Goal: Task Accomplishment & Management: Manage account settings

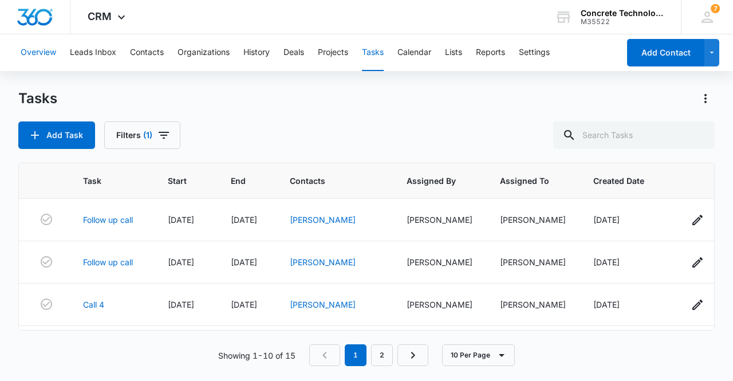
click at [40, 50] on button "Overview" at bounding box center [38, 52] width 35 height 37
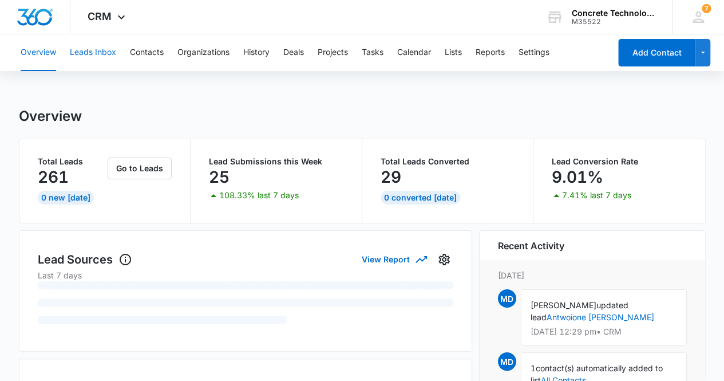
click at [101, 56] on button "Leads Inbox" at bounding box center [93, 52] width 46 height 37
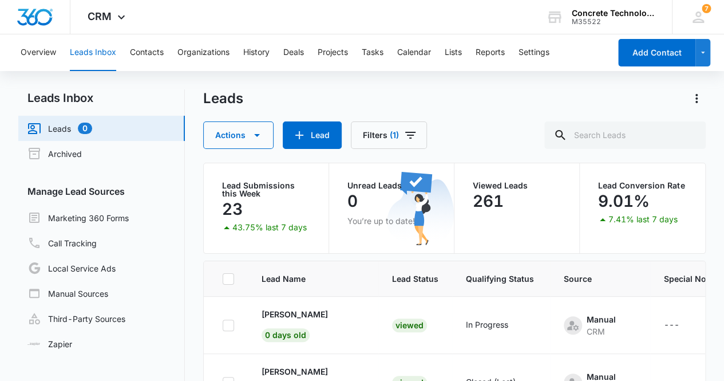
scroll to position [167, 0]
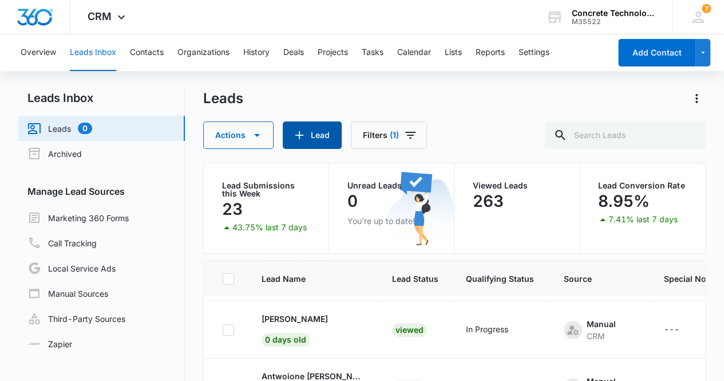
click at [310, 139] on button "Lead" at bounding box center [312, 134] width 59 height 27
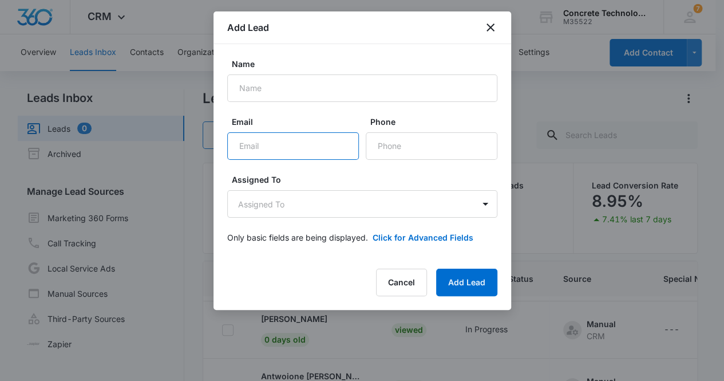
paste input "[EMAIL_ADDRESS][DOMAIN_NAME]"
type input "[EMAIL_ADDRESS][DOMAIN_NAME]"
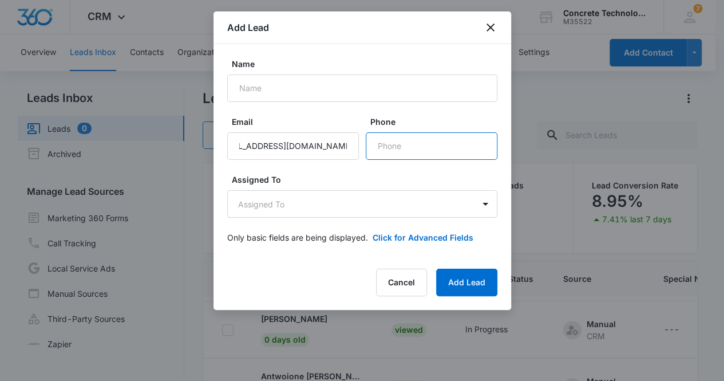
scroll to position [0, 0]
click at [415, 151] on input "Phone" at bounding box center [432, 145] width 132 height 27
paste input "(704) 630-5132"
type input "(704) 630-5132"
click at [352, 203] on body "CRM Apps Reputation Websites Forms CRM Email Social Content Ads Intelligence Fi…" at bounding box center [362, 239] width 724 height 478
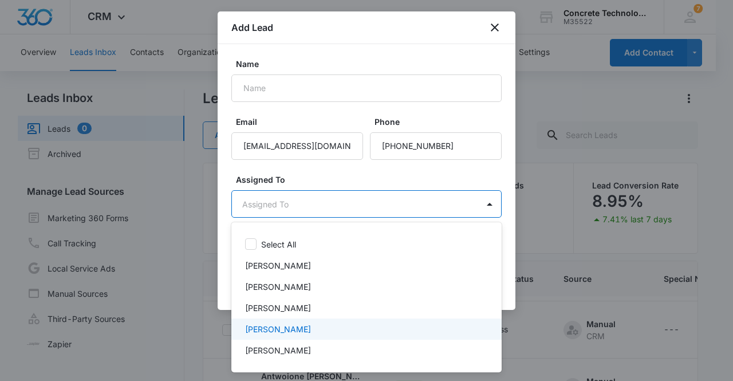
click at [333, 332] on div "[PERSON_NAME]" at bounding box center [365, 329] width 240 height 12
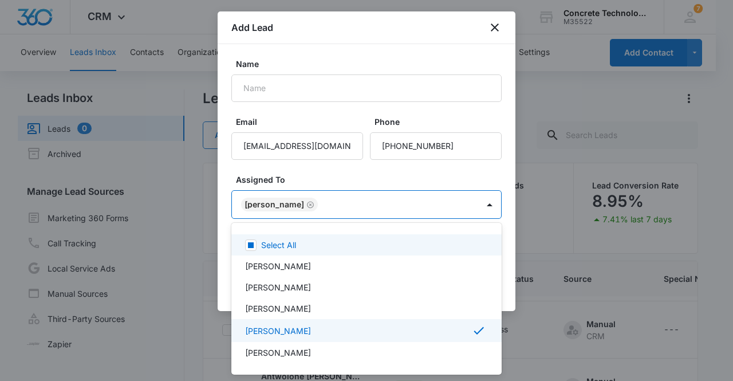
click at [286, 202] on div at bounding box center [366, 190] width 733 height 381
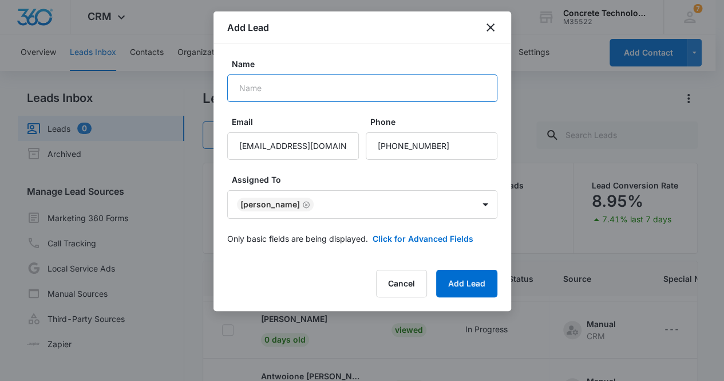
click at [298, 84] on input "Name" at bounding box center [362, 87] width 270 height 27
type input "[PERSON_NAME]"
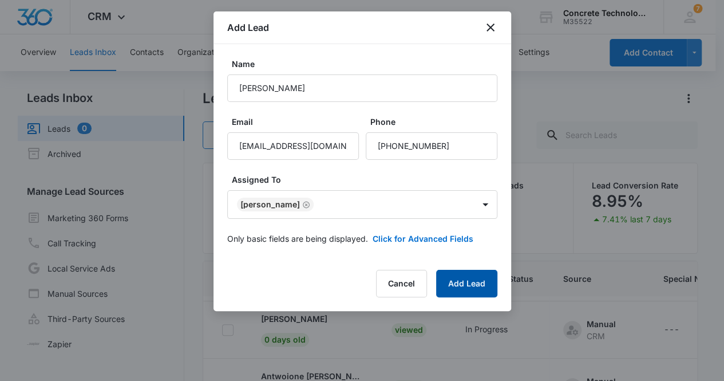
click at [467, 277] on button "Add Lead" at bounding box center [466, 283] width 61 height 27
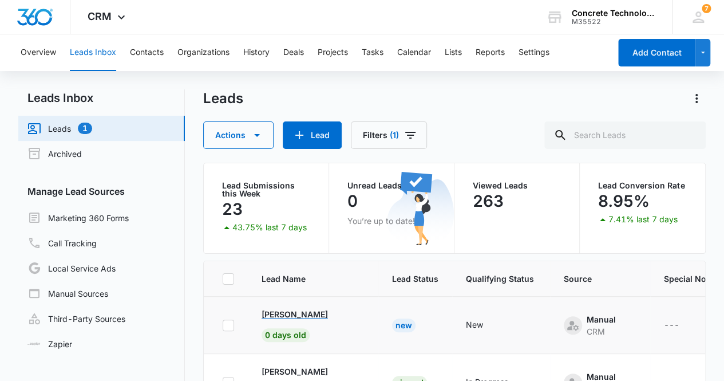
click at [303, 313] on p "[PERSON_NAME]" at bounding box center [295, 314] width 66 height 12
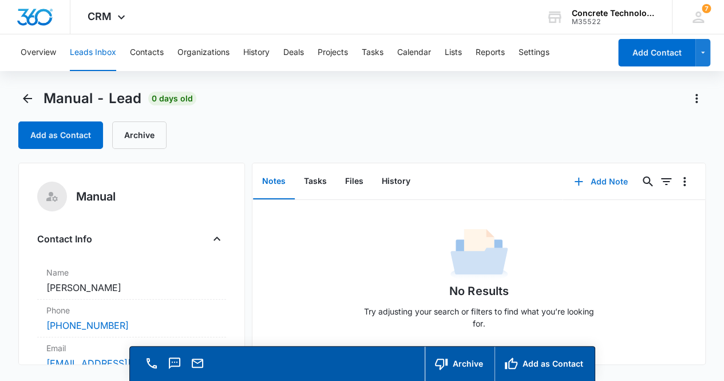
click at [601, 179] on button "Add Note" at bounding box center [601, 181] width 76 height 27
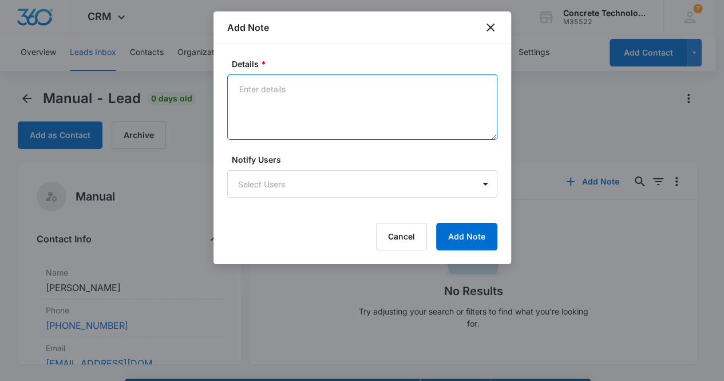
click at [246, 104] on textarea "Details *" at bounding box center [362, 106] width 270 height 65
type textarea "Voicemail, email & text"
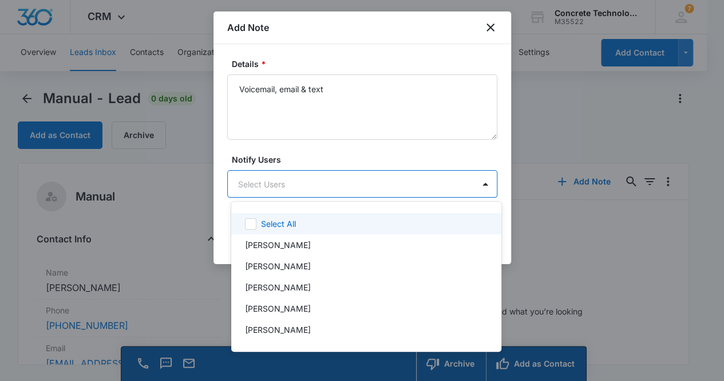
click at [322, 188] on body "CRM Apps Reputation Websites Forms CRM Email Social Content Ads Intelligence Fi…" at bounding box center [362, 190] width 724 height 381
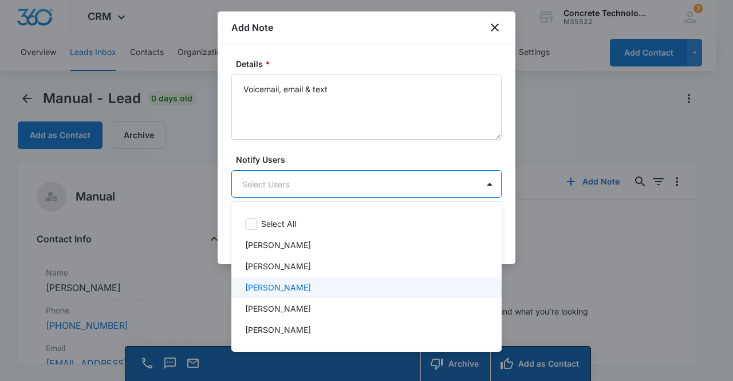
click at [302, 282] on div "[PERSON_NAME]" at bounding box center [365, 287] width 240 height 12
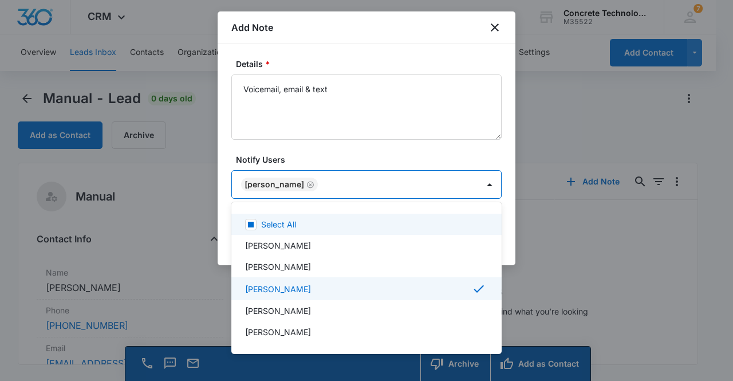
click at [279, 185] on div at bounding box center [366, 190] width 733 height 381
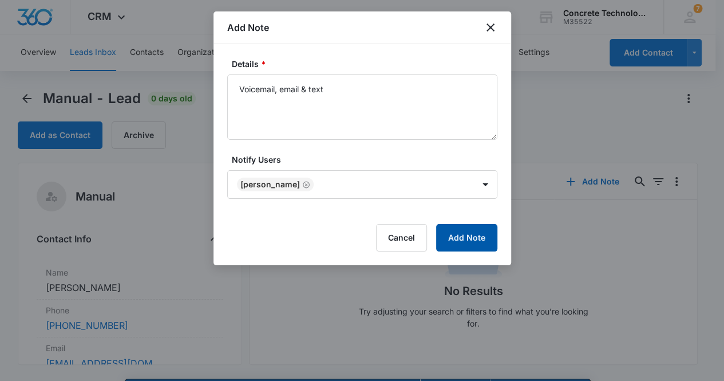
click at [465, 239] on button "Add Note" at bounding box center [466, 237] width 61 height 27
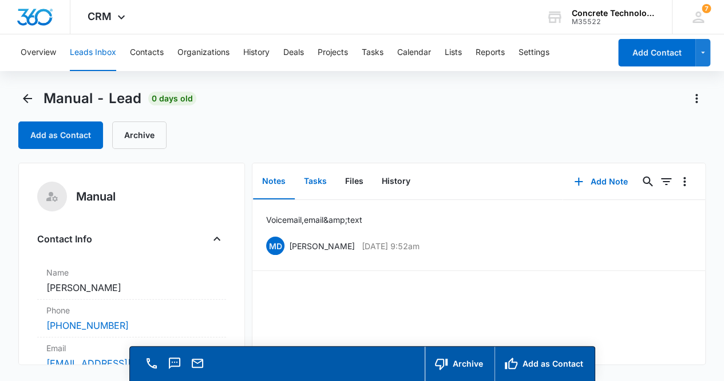
click at [317, 187] on button "Tasks" at bounding box center [315, 181] width 41 height 35
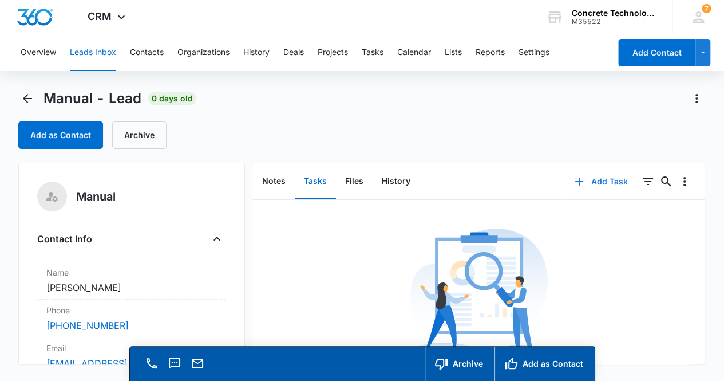
click at [601, 183] on button "Add Task" at bounding box center [601, 181] width 76 height 27
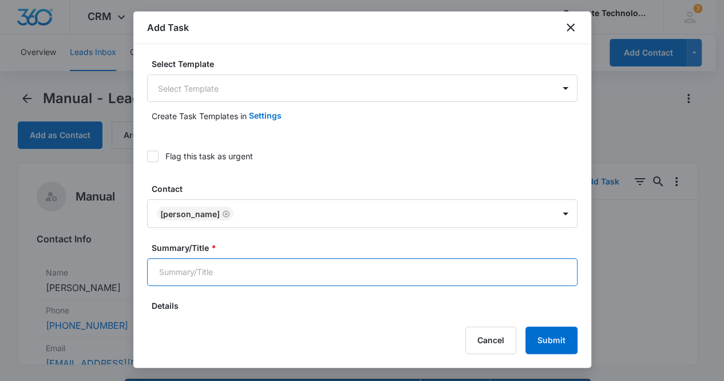
click at [230, 265] on input "Summary/Title *" at bounding box center [362, 271] width 431 height 27
type input "Call 2"
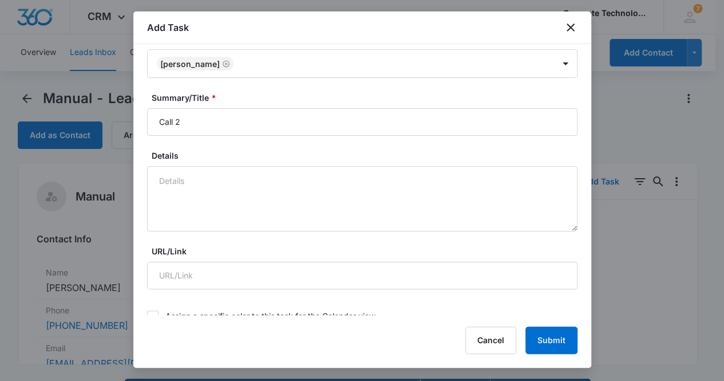
scroll to position [378, 0]
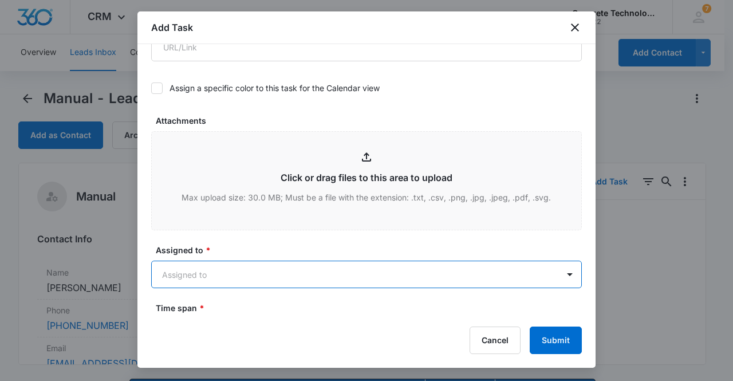
click at [243, 273] on body "CRM Apps Reputation Websites Forms CRM Email Social Content Ads Intelligence Fi…" at bounding box center [366, 206] width 733 height 413
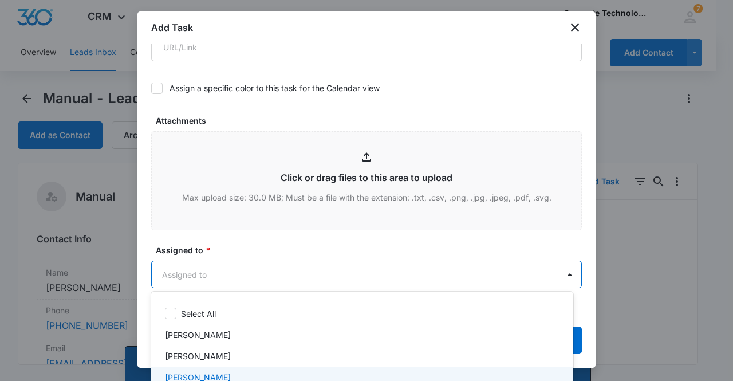
click at [241, 374] on div "[PERSON_NAME]" at bounding box center [361, 377] width 392 height 12
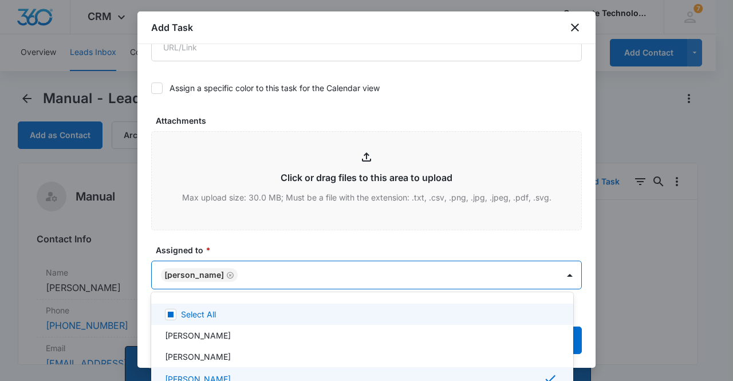
click at [188, 274] on div at bounding box center [366, 190] width 733 height 381
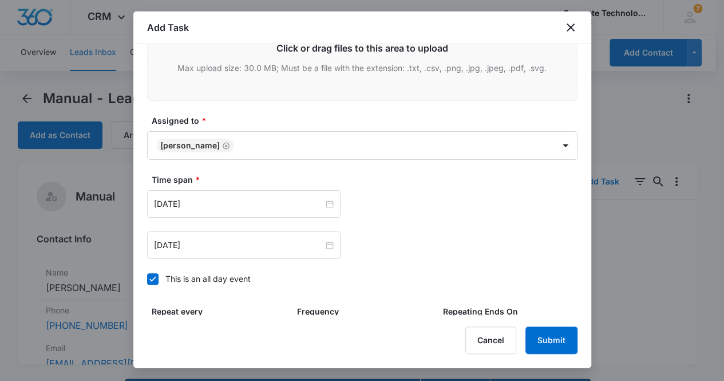
scroll to position [530, 0]
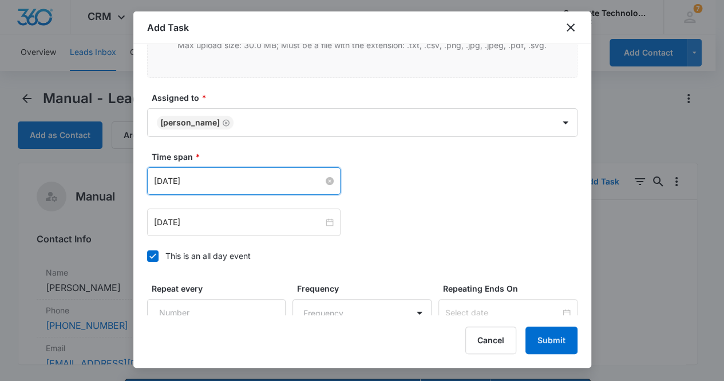
click at [218, 177] on input "Sep 12, 2025" at bounding box center [238, 181] width 169 height 13
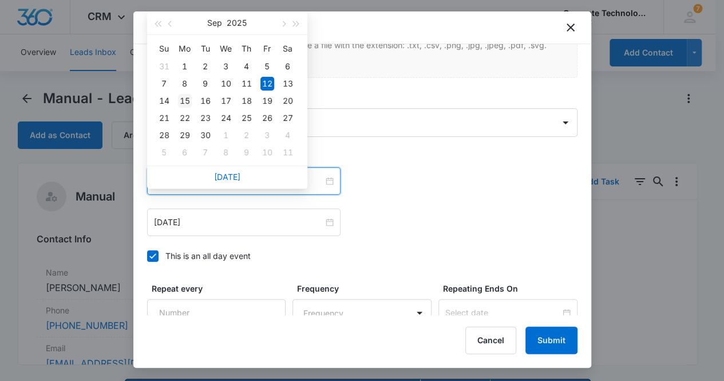
type input "Sep 15, 2025"
click at [186, 102] on div "15" at bounding box center [185, 101] width 14 height 14
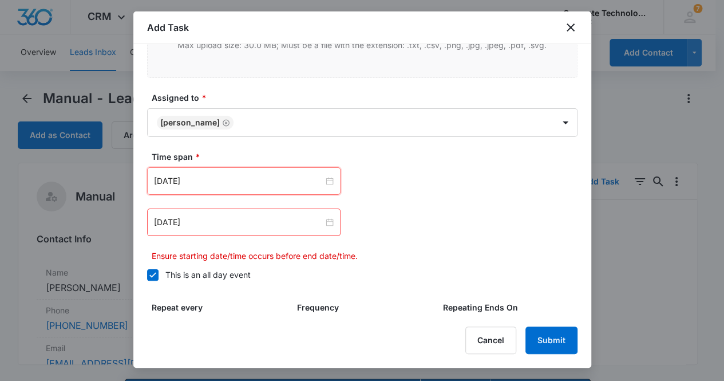
click at [226, 212] on div "Sep 12, 2025" at bounding box center [244, 221] width 194 height 27
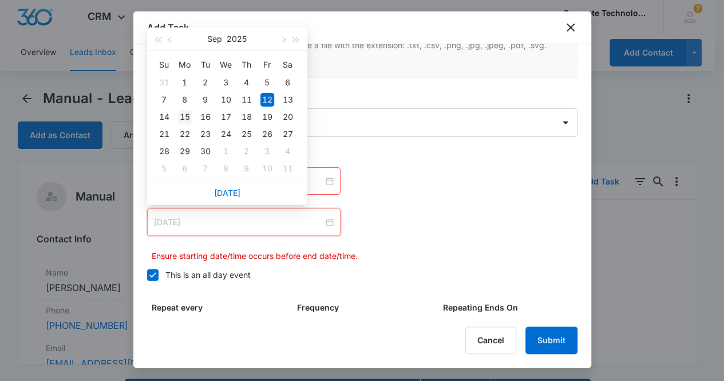
type input "Sep 15, 2025"
click at [188, 117] on div "15" at bounding box center [185, 117] width 14 height 14
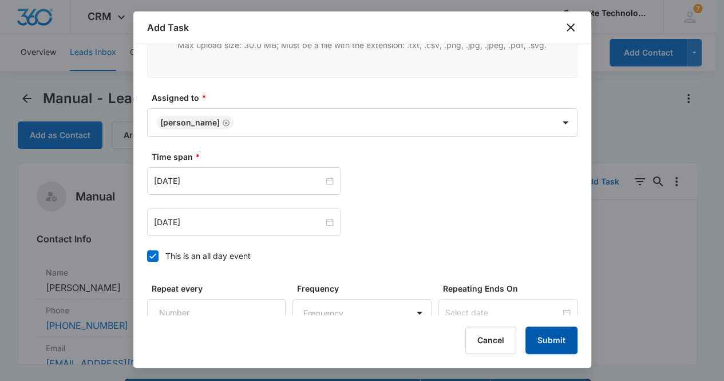
click at [550, 345] on button "Submit" at bounding box center [552, 339] width 52 height 27
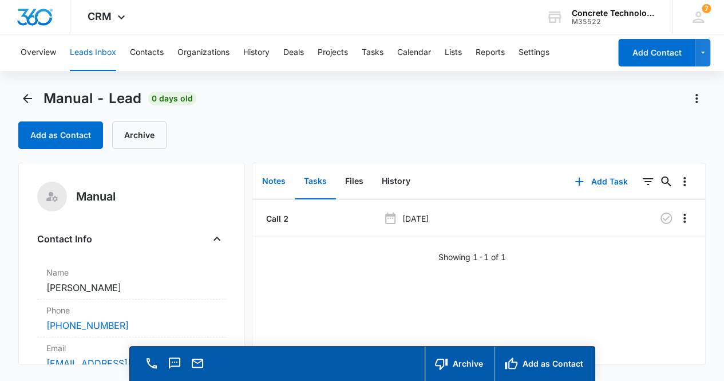
click at [276, 180] on button "Notes" at bounding box center [274, 181] width 42 height 35
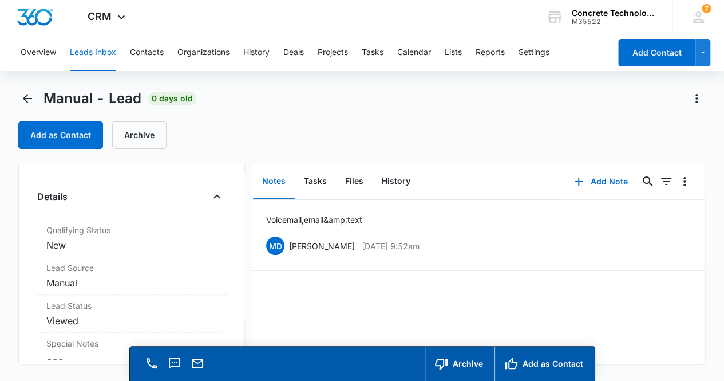
scroll to position [309, 0]
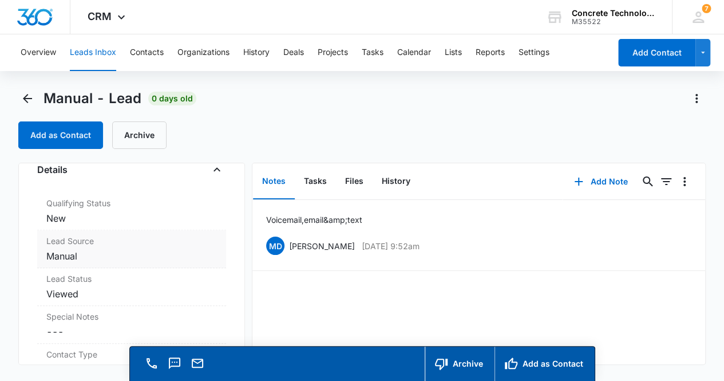
click at [133, 217] on dd "Cancel Save Changes New" at bounding box center [131, 218] width 171 height 14
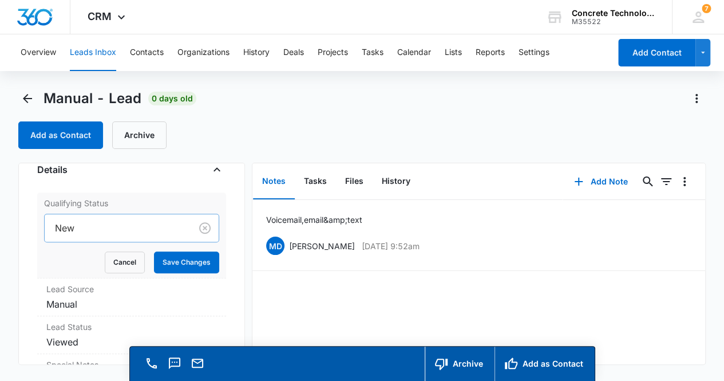
click at [133, 230] on div at bounding box center [116, 228] width 122 height 16
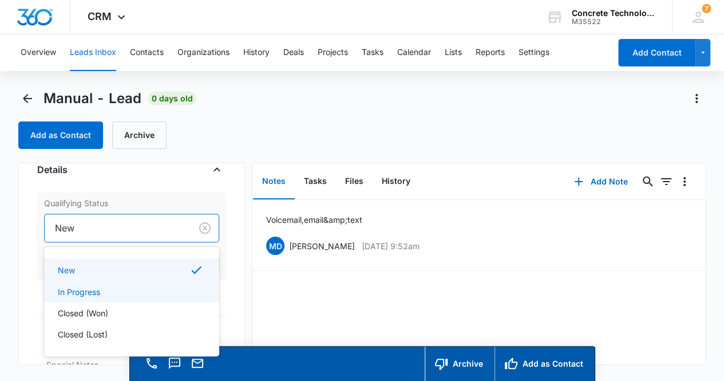
click at [127, 287] on div "In Progress" at bounding box center [131, 292] width 146 height 12
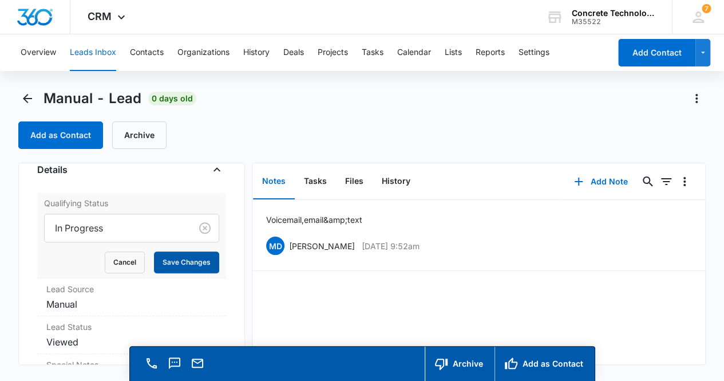
click at [180, 260] on button "Save Changes" at bounding box center [186, 262] width 65 height 22
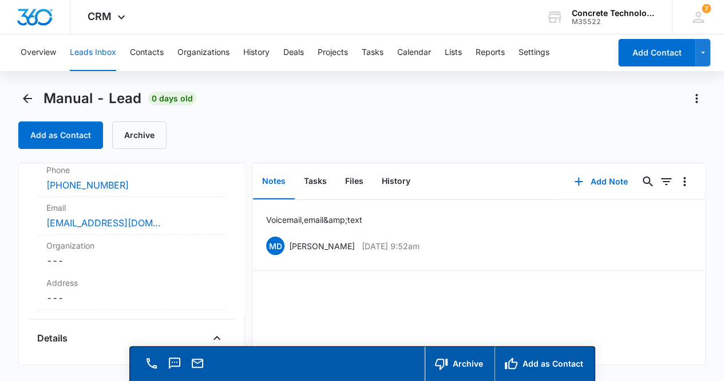
scroll to position [0, 0]
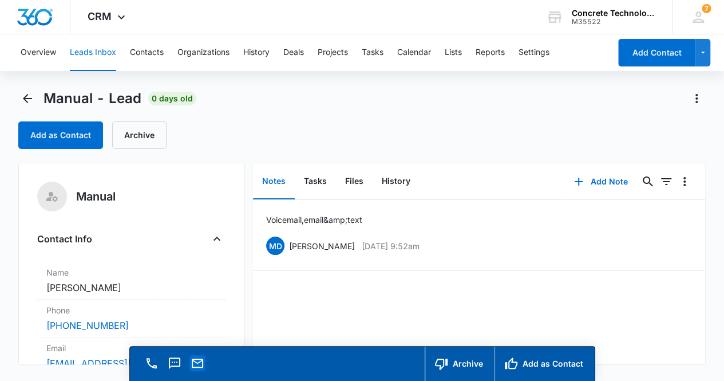
click at [204, 362] on button "Email" at bounding box center [198, 363] width 16 height 16
click at [23, 97] on icon "Back" at bounding box center [28, 99] width 14 height 14
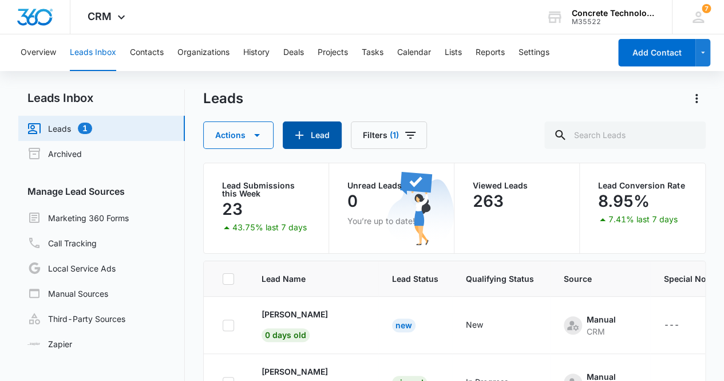
click at [299, 135] on icon "button" at bounding box center [299, 135] width 8 height 8
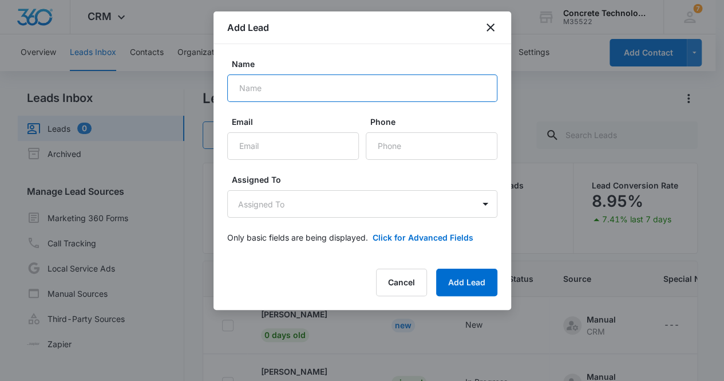
click at [270, 94] on input "Name" at bounding box center [362, 87] width 270 height 27
type input "[PERSON_NAME]"
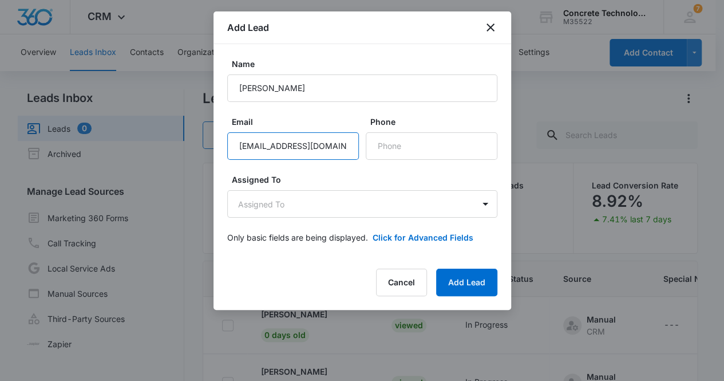
type input "acarver47@yahoo.com"
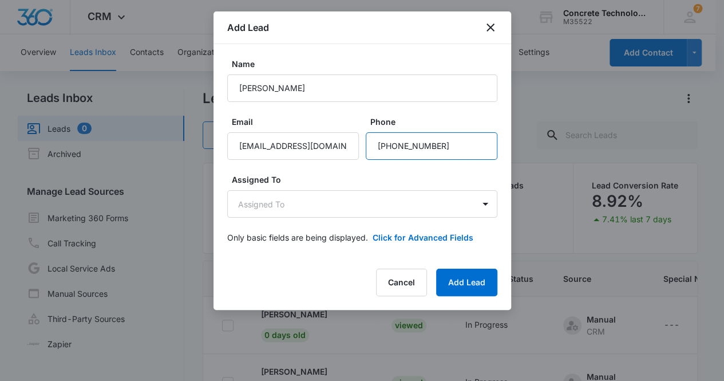
type input "(828) 897-1191"
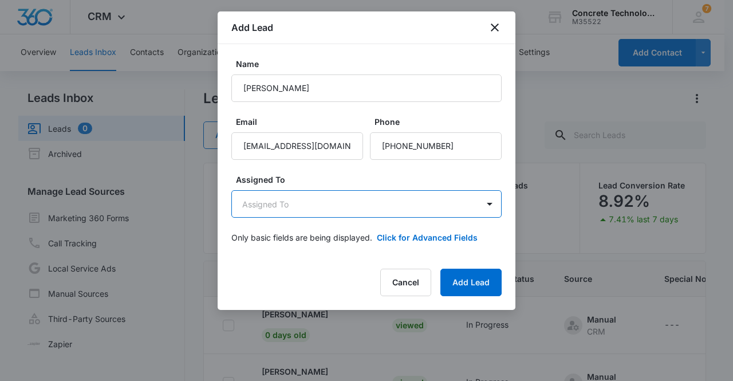
click at [281, 204] on body "CRM Apps Reputation Websites Forms CRM Email Social Content Ads Intelligence Fi…" at bounding box center [366, 239] width 733 height 478
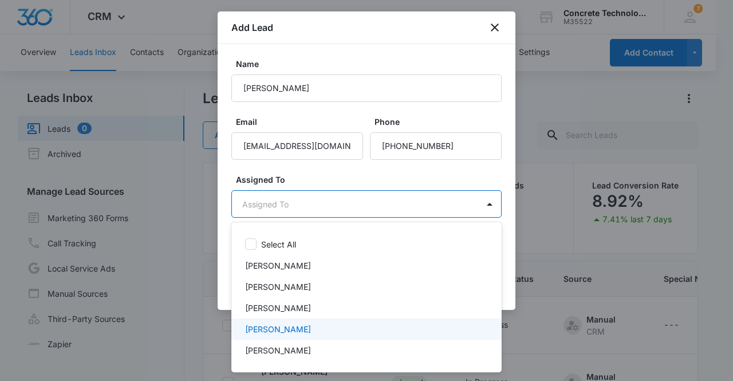
click at [285, 327] on p "[PERSON_NAME]" at bounding box center [278, 329] width 66 height 12
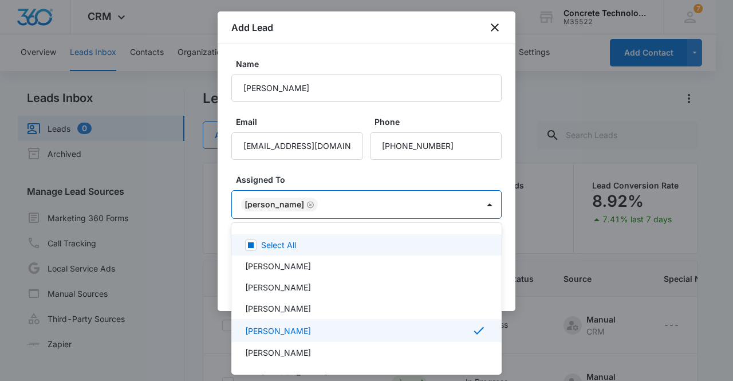
click at [279, 199] on div at bounding box center [366, 190] width 733 height 381
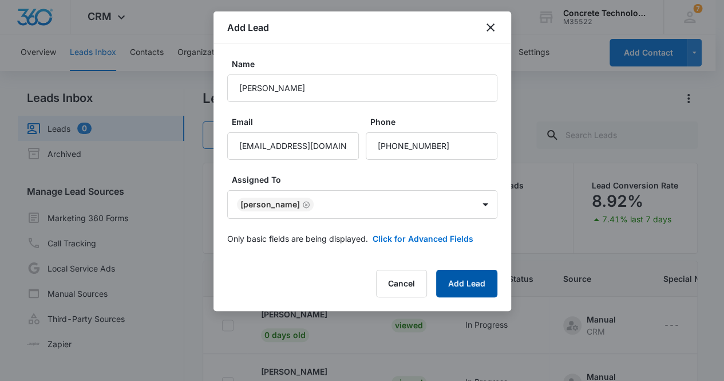
click at [479, 285] on button "Add Lead" at bounding box center [466, 283] width 61 height 27
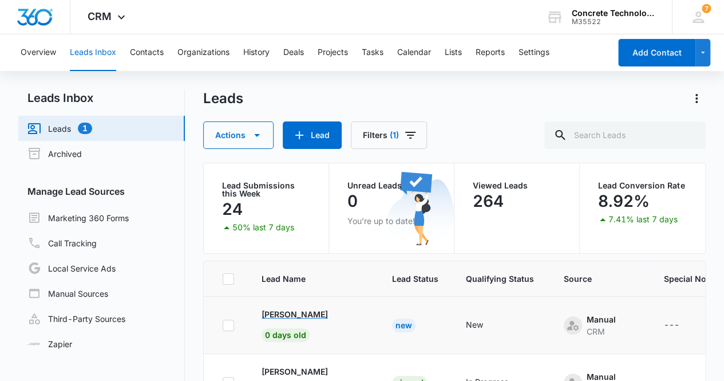
click at [282, 313] on p "[PERSON_NAME]" at bounding box center [295, 314] width 66 height 12
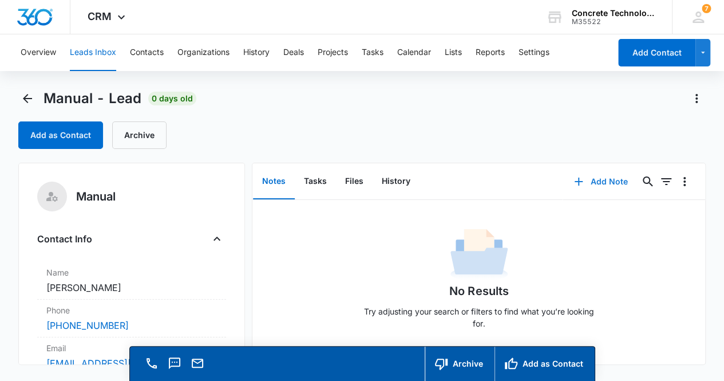
click at [600, 175] on button "Add Note" at bounding box center [601, 181] width 76 height 27
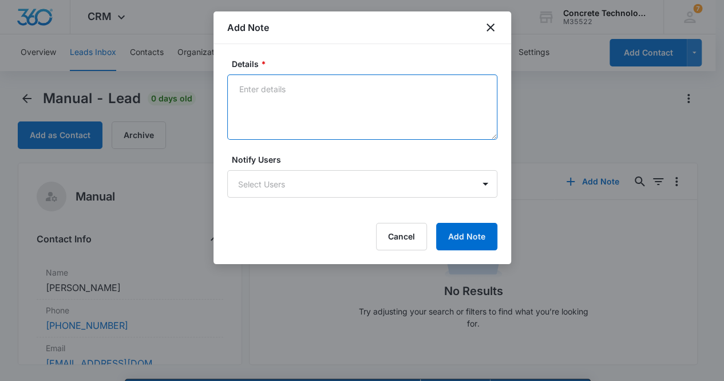
click at [273, 105] on textarea "Details *" at bounding box center [362, 106] width 270 height 65
type textarea "Telephone number not in service. Sent email"
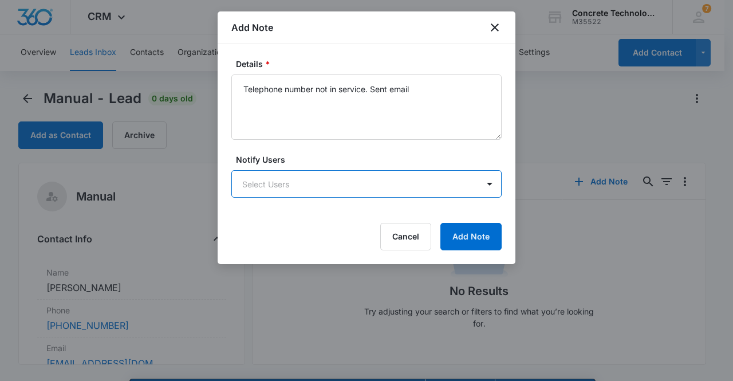
click at [303, 178] on body "CRM Apps Reputation Websites Forms CRM Email Social Content Ads Intelligence Fi…" at bounding box center [366, 206] width 733 height 413
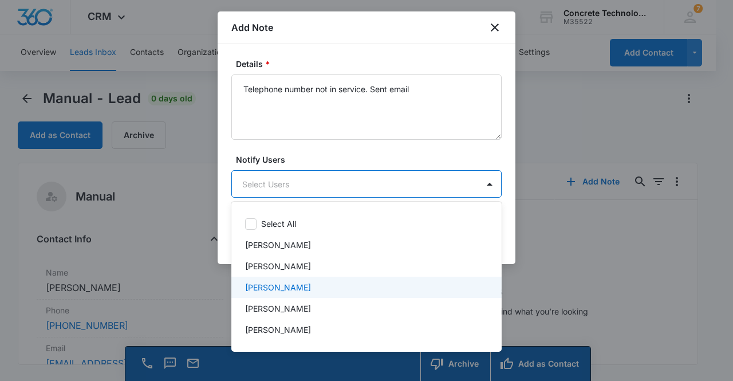
click at [279, 282] on p "[PERSON_NAME]" at bounding box center [278, 287] width 66 height 12
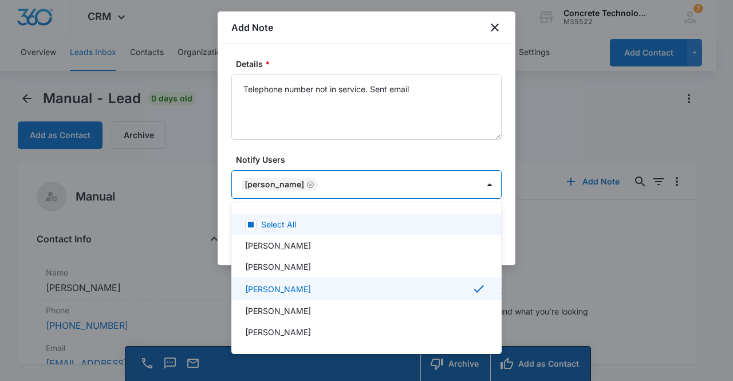
click at [262, 184] on div at bounding box center [366, 190] width 733 height 381
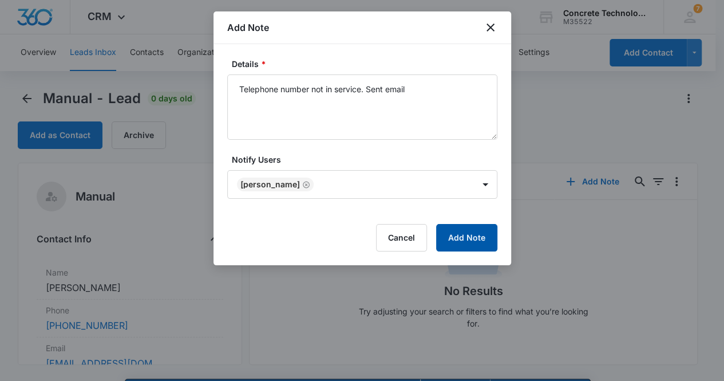
click at [473, 242] on button "Add Note" at bounding box center [466, 237] width 61 height 27
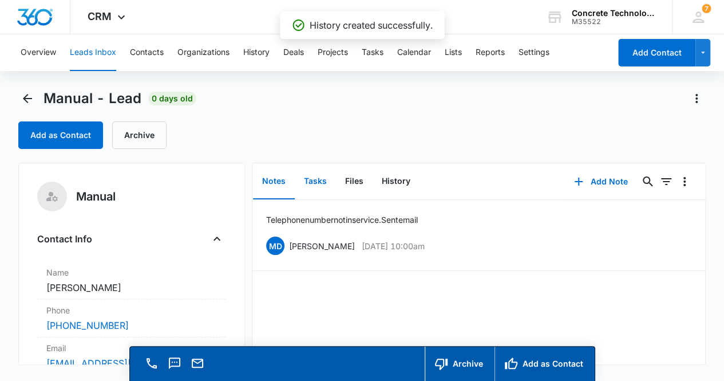
click at [316, 186] on button "Tasks" at bounding box center [315, 181] width 41 height 35
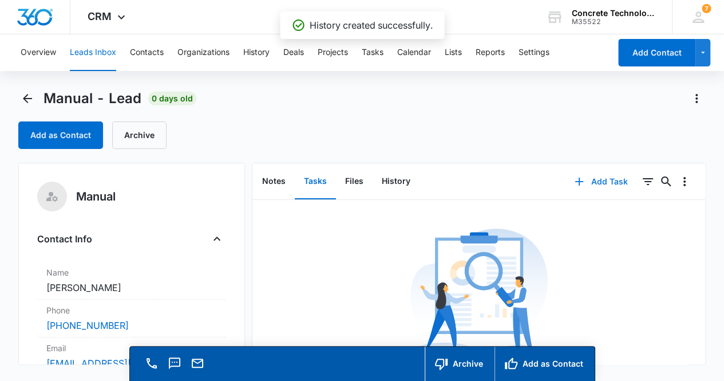
click at [595, 180] on button "Add Task" at bounding box center [601, 181] width 76 height 27
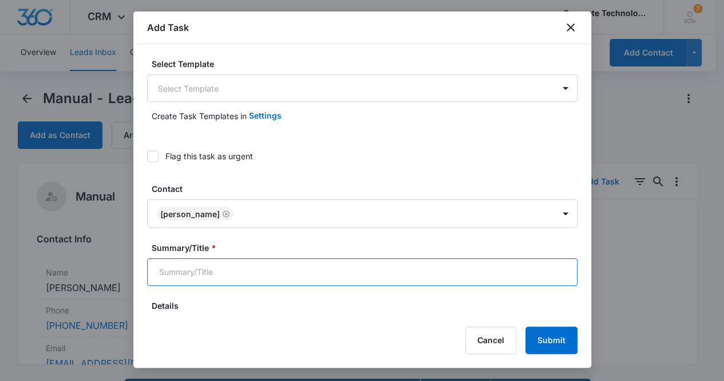
click at [211, 272] on input "Summary/Title *" at bounding box center [362, 271] width 431 height 27
type input "Second email"
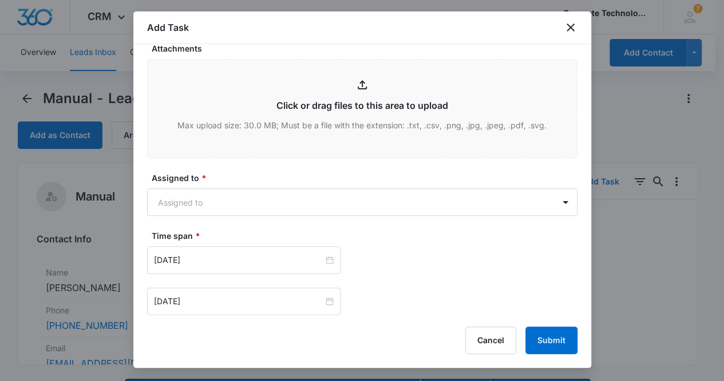
scroll to position [488, 0]
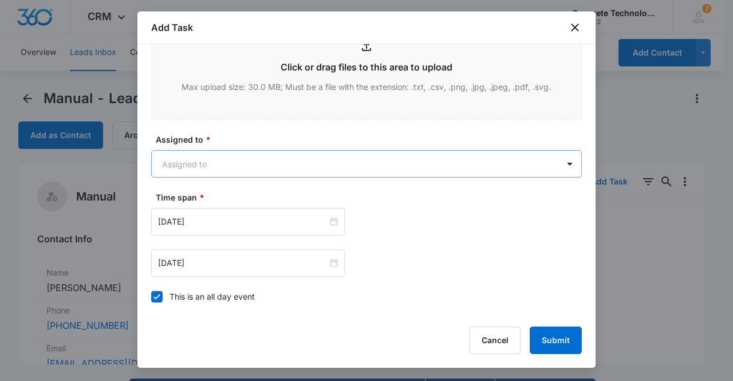
click at [332, 163] on body "CRM Apps Reputation Websites Forms CRM Email Social Content Ads Intelligence Fi…" at bounding box center [366, 206] width 733 height 413
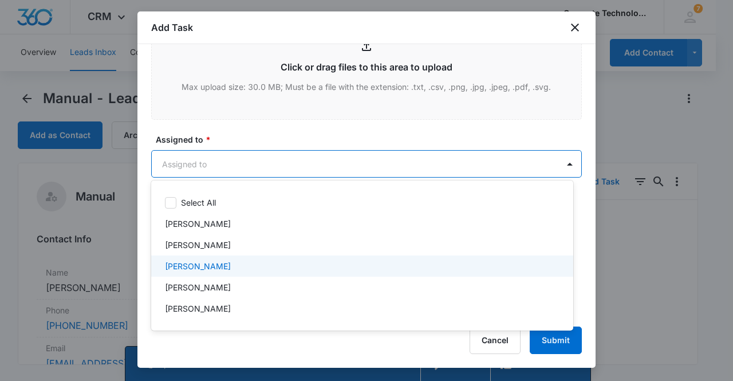
click at [273, 264] on div "[PERSON_NAME]" at bounding box center [361, 266] width 392 height 12
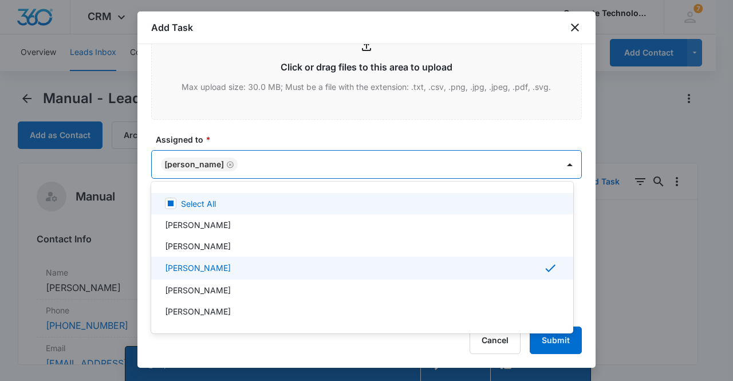
click at [199, 162] on div at bounding box center [366, 190] width 733 height 381
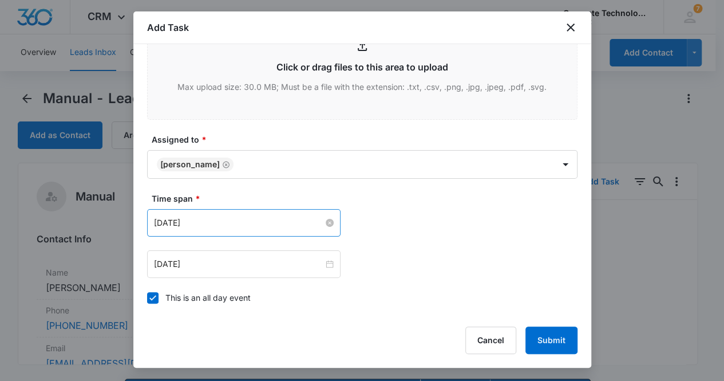
click at [204, 218] on input "Sep 12, 2025" at bounding box center [238, 222] width 169 height 13
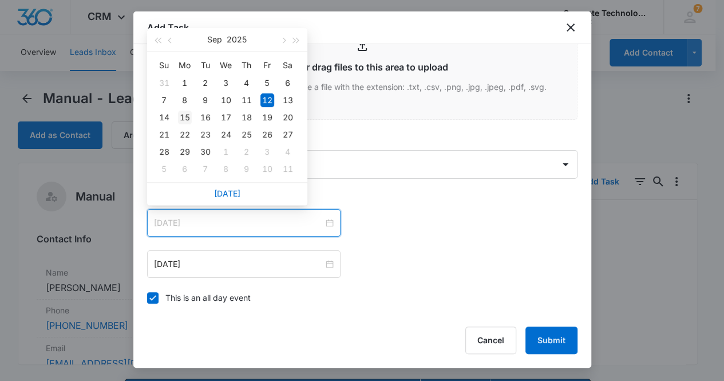
type input "Sep 15, 2025"
click at [186, 116] on div "15" at bounding box center [185, 118] width 14 height 14
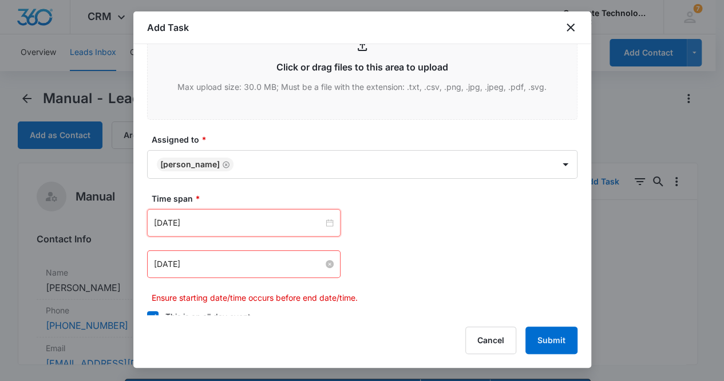
click at [204, 265] on input "Sep 12, 2025" at bounding box center [238, 264] width 169 height 13
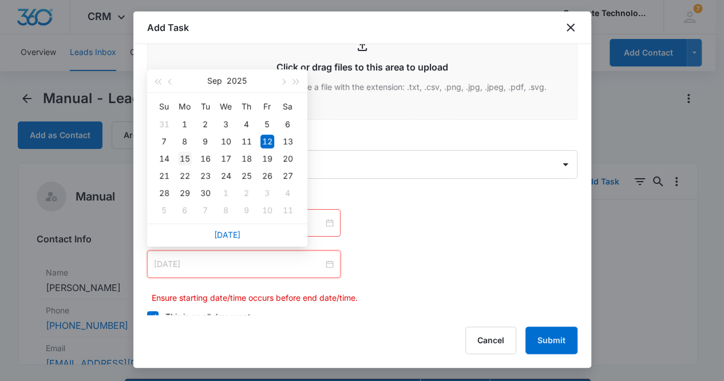
type input "Sep 15, 2025"
click at [184, 156] on div "15" at bounding box center [185, 159] width 14 height 14
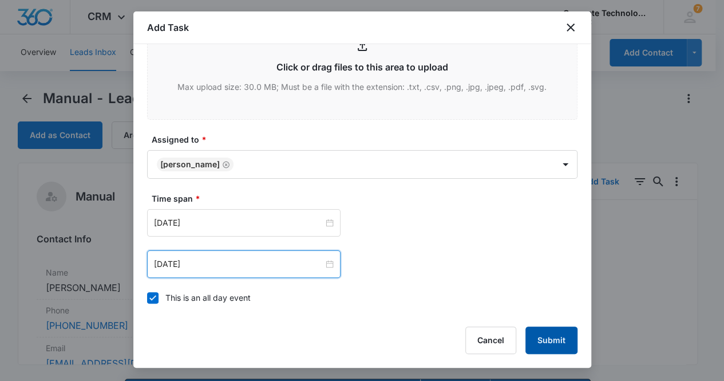
click at [555, 342] on button "Submit" at bounding box center [552, 339] width 52 height 27
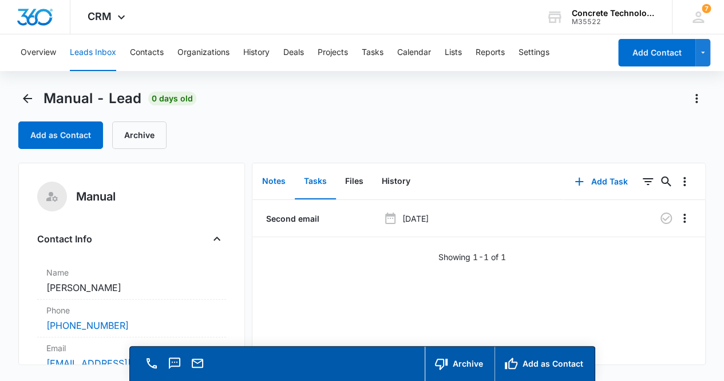
click at [278, 183] on button "Notes" at bounding box center [274, 181] width 42 height 35
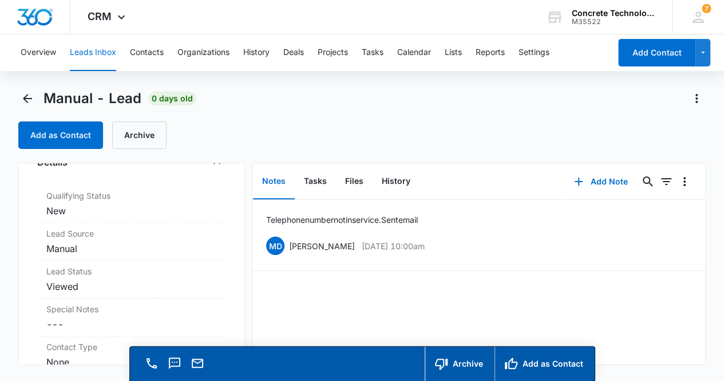
scroll to position [309, 0]
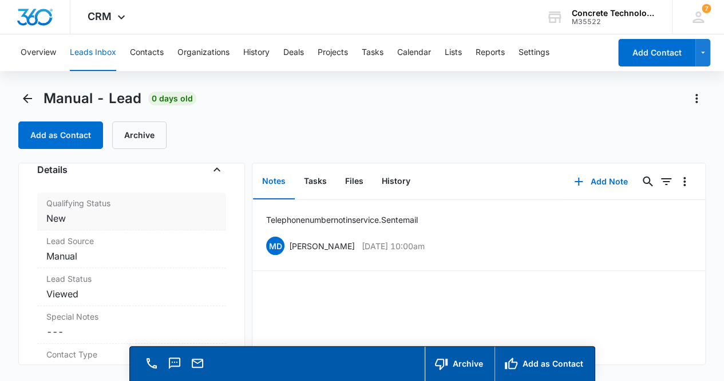
click at [106, 222] on dd "Cancel Save Changes New" at bounding box center [131, 218] width 171 height 14
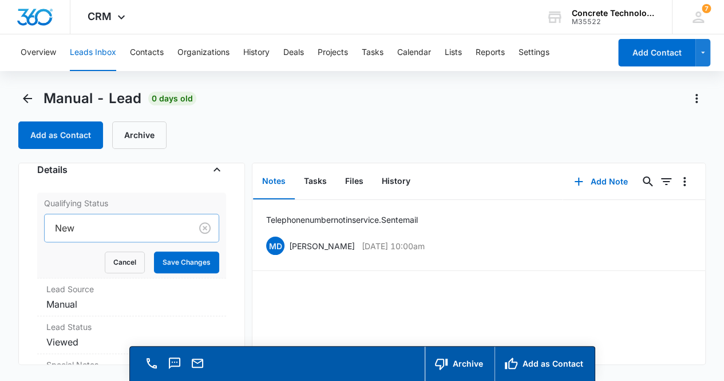
click at [136, 234] on div at bounding box center [116, 228] width 122 height 16
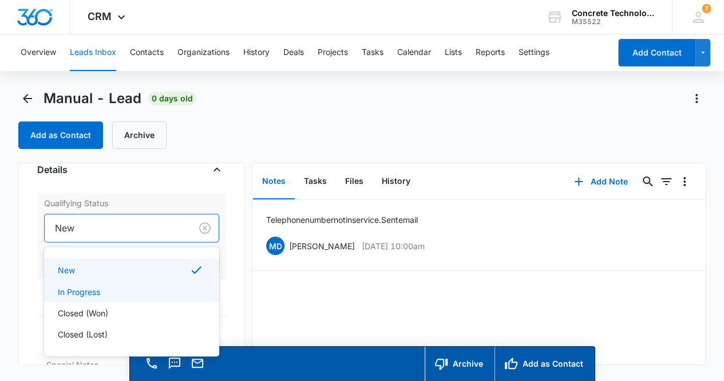
click at [127, 294] on div "In Progress" at bounding box center [131, 292] width 146 height 12
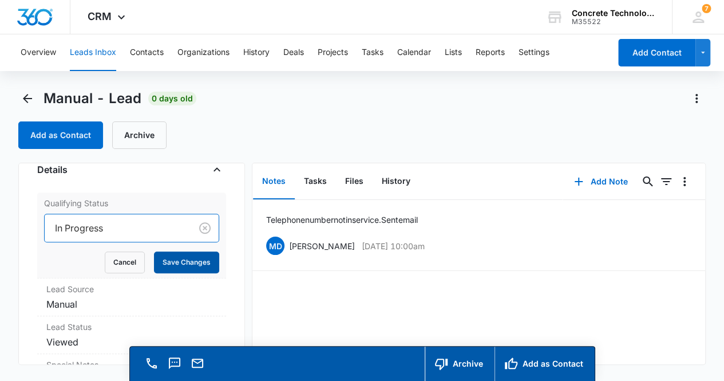
click at [179, 259] on button "Save Changes" at bounding box center [186, 262] width 65 height 22
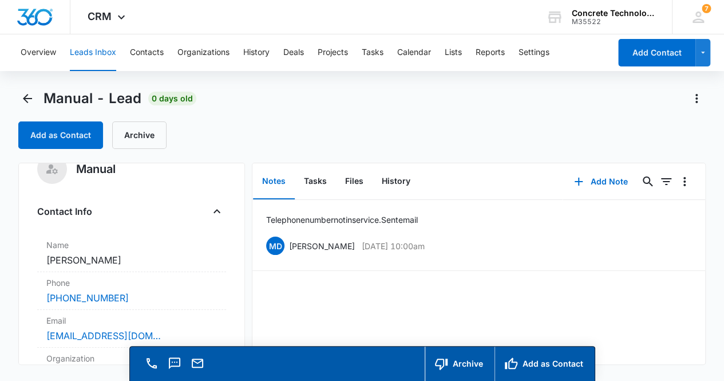
scroll to position [0, 0]
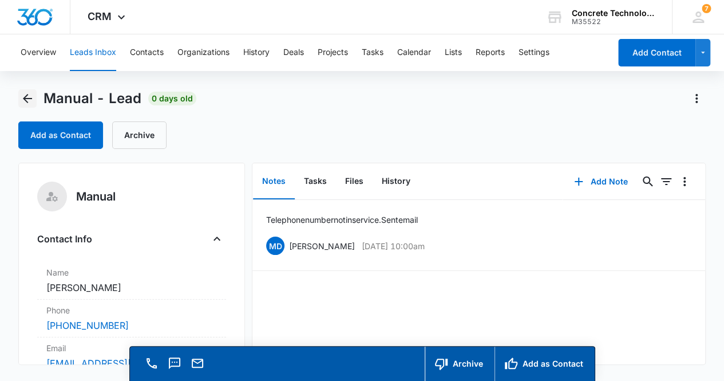
click at [26, 101] on icon "Back" at bounding box center [27, 98] width 9 height 9
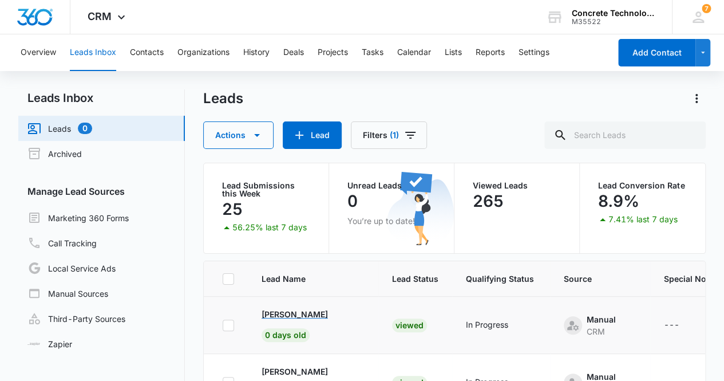
click at [291, 317] on p "[PERSON_NAME]" at bounding box center [295, 314] width 66 height 12
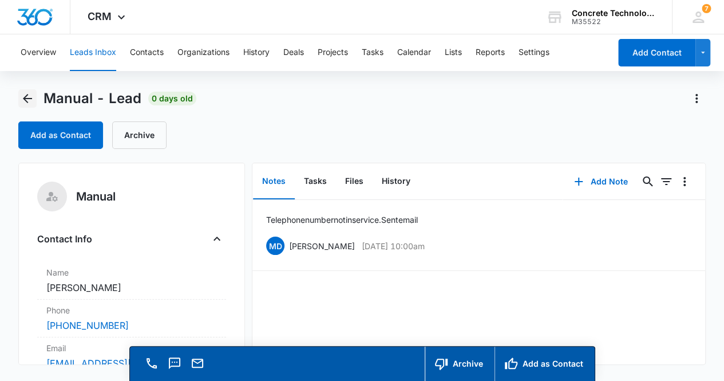
click at [28, 97] on icon "Back" at bounding box center [28, 99] width 14 height 14
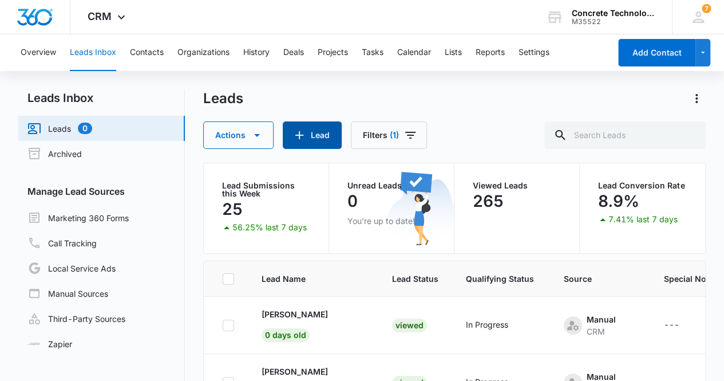
click at [310, 137] on button "Lead" at bounding box center [312, 134] width 59 height 27
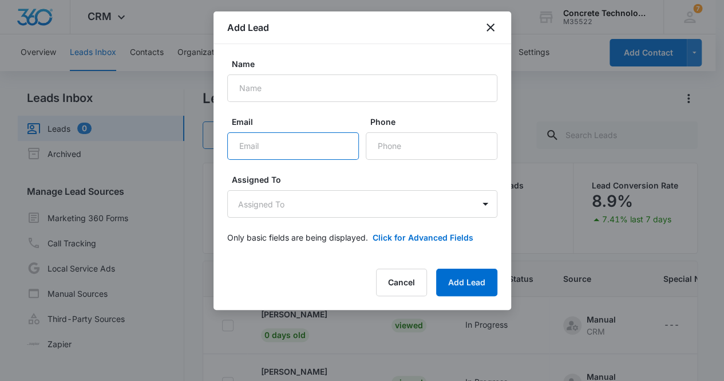
click at [243, 144] on input "Email" at bounding box center [293, 145] width 132 height 27
paste input "coreyjknight97@gmail.com"
type input "coreyjknight97@gmail.com"
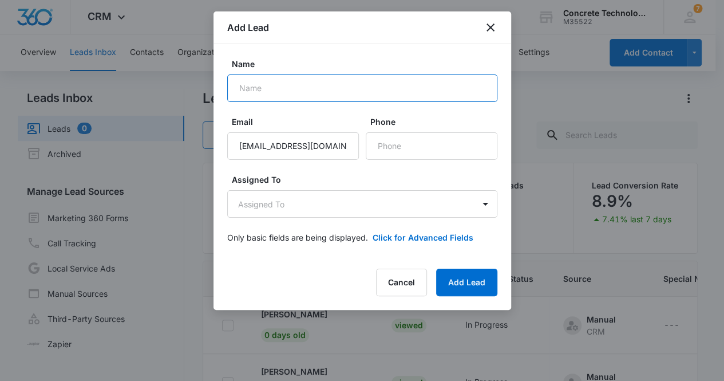
click at [274, 88] on input "Name" at bounding box center [362, 87] width 270 height 27
type input "[PERSON_NAME]"
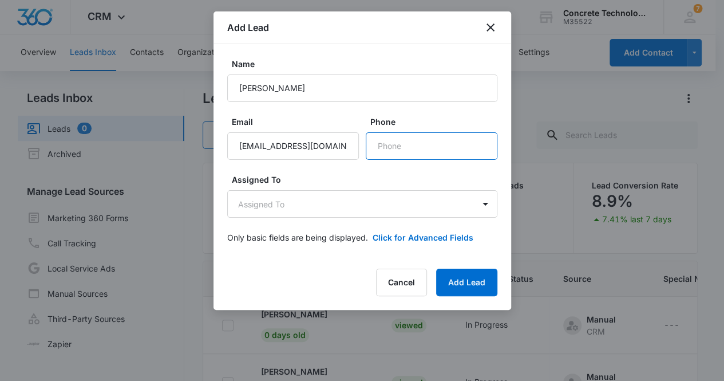
paste input "(817) 647-4399"
type input "(817) 647-4399"
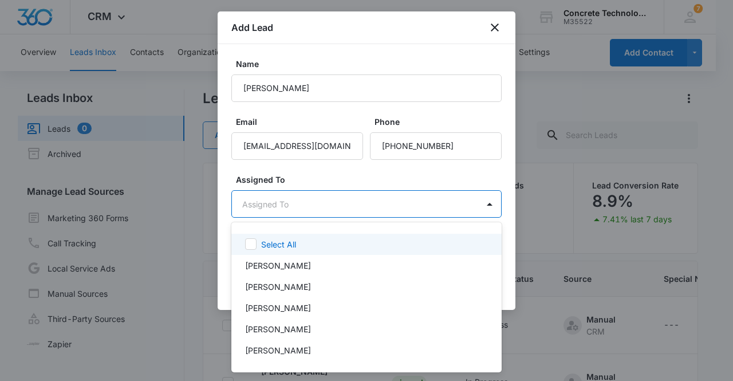
click at [414, 207] on body "CRM Apps Reputation Websites Forms CRM Email Social Content Ads Intelligence Fi…" at bounding box center [366, 190] width 733 height 381
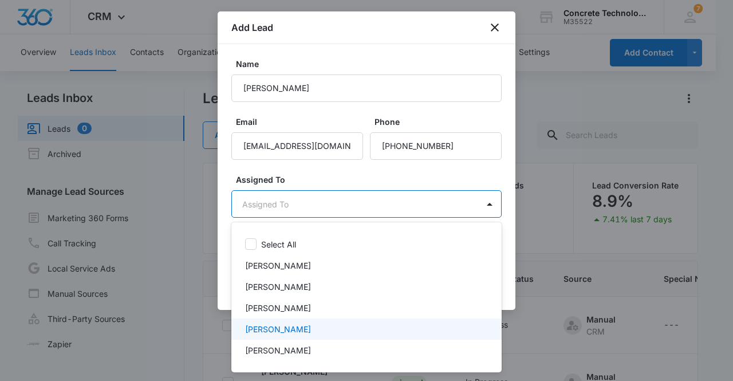
click at [342, 330] on div "[PERSON_NAME]" at bounding box center [365, 329] width 240 height 12
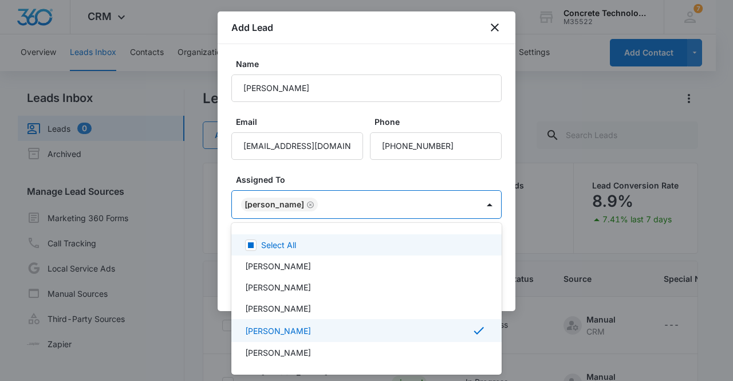
click at [278, 201] on div at bounding box center [366, 190] width 733 height 381
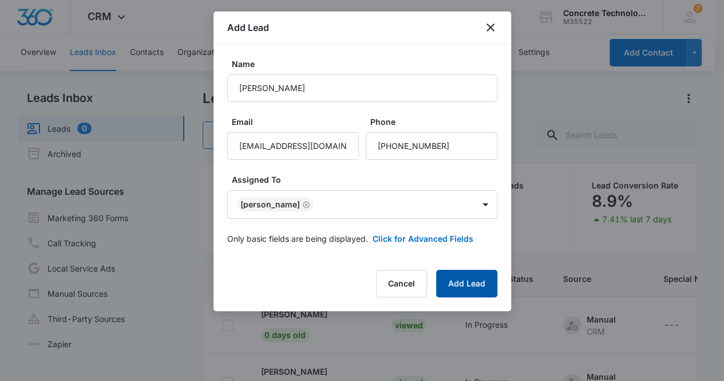
click at [466, 286] on button "Add Lead" at bounding box center [466, 283] width 61 height 27
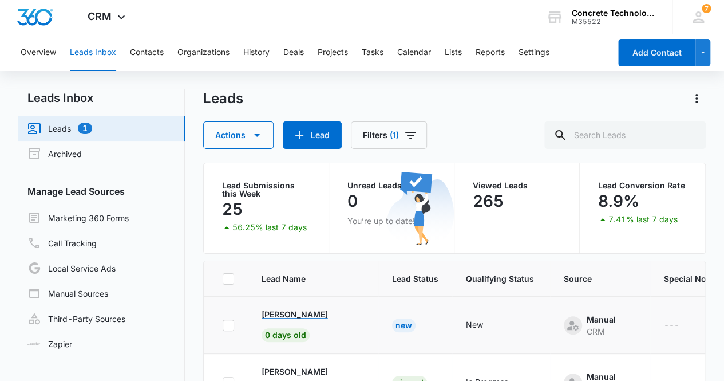
click at [295, 314] on p "[PERSON_NAME]" at bounding box center [295, 314] width 66 height 12
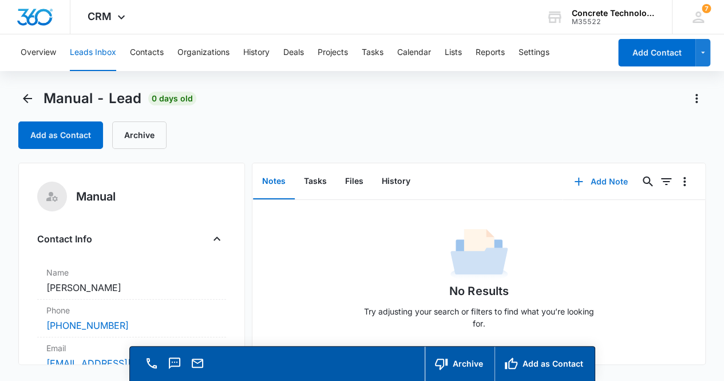
click at [599, 178] on button "Add Note" at bounding box center [601, 181] width 76 height 27
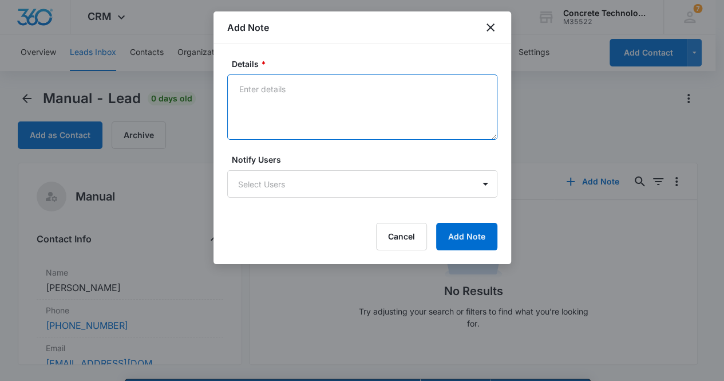
drag, startPoint x: 284, startPoint y: 113, endPoint x: 293, endPoint y: 112, distance: 9.2
click at [284, 114] on textarea "Details *" at bounding box center [362, 106] width 270 height 65
type textarea "Voicemail not set up, email & text"
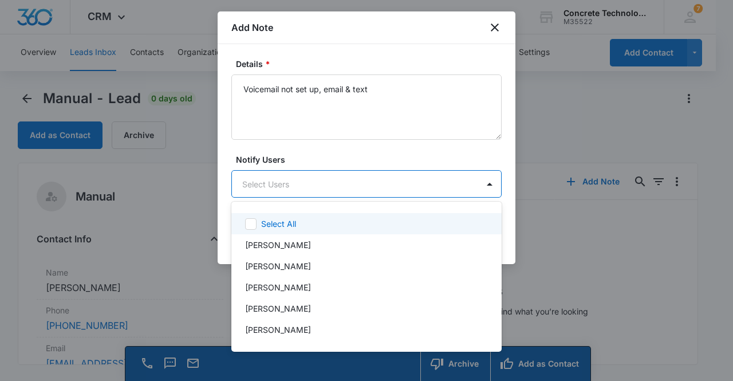
click at [315, 184] on body "CRM Apps Reputation Websites Forms CRM Email Social Content Ads Intelligence Fi…" at bounding box center [366, 190] width 733 height 381
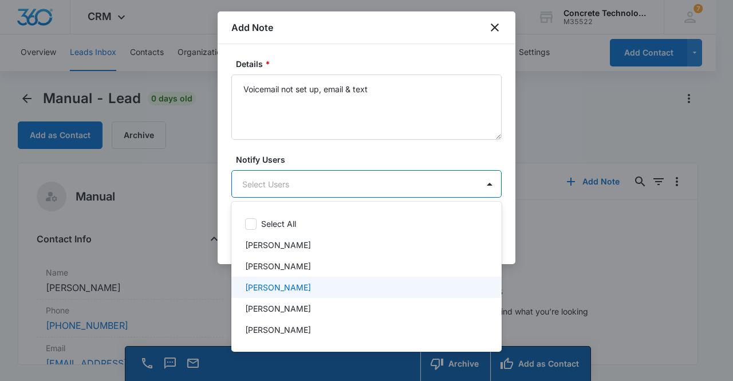
click at [273, 290] on p "[PERSON_NAME]" at bounding box center [278, 287] width 66 height 12
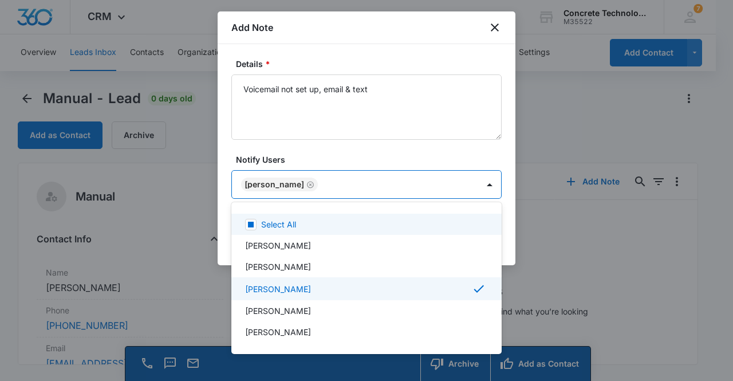
click at [272, 184] on div at bounding box center [366, 190] width 733 height 381
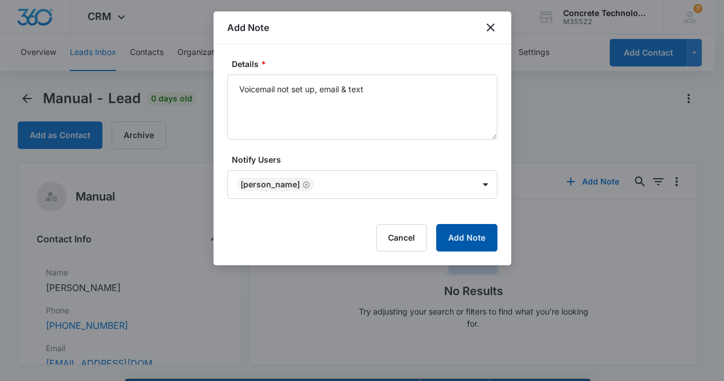
click at [471, 235] on button "Add Note" at bounding box center [466, 237] width 61 height 27
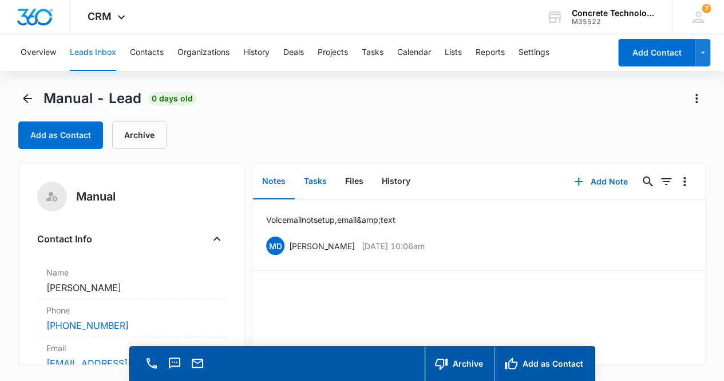
click at [312, 185] on button "Tasks" at bounding box center [315, 181] width 41 height 35
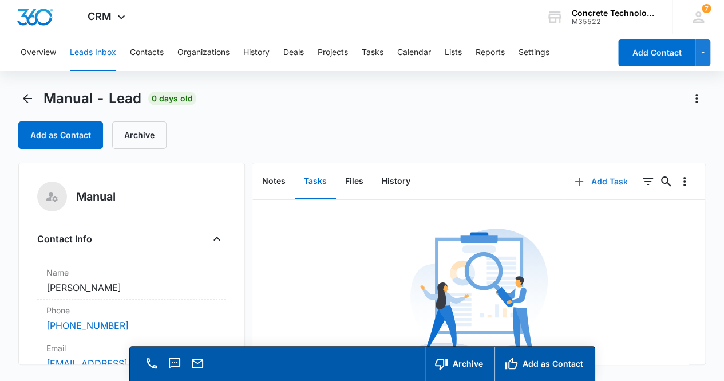
click at [596, 186] on button "Add Task" at bounding box center [601, 181] width 76 height 27
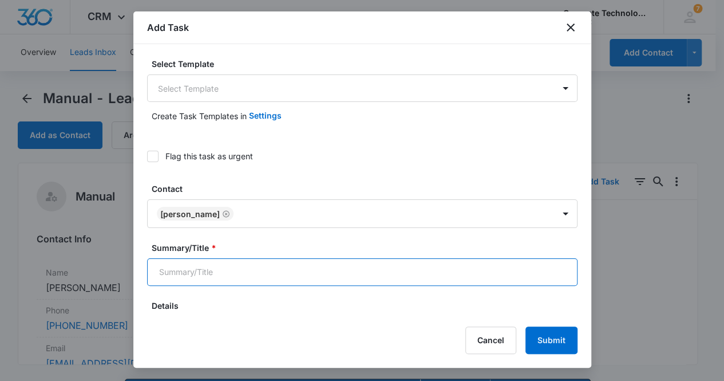
drag, startPoint x: 257, startPoint y: 267, endPoint x: 268, endPoint y: 269, distance: 10.9
click at [259, 269] on input "Summary/Title *" at bounding box center [362, 271] width 431 height 27
type input "Call 2"
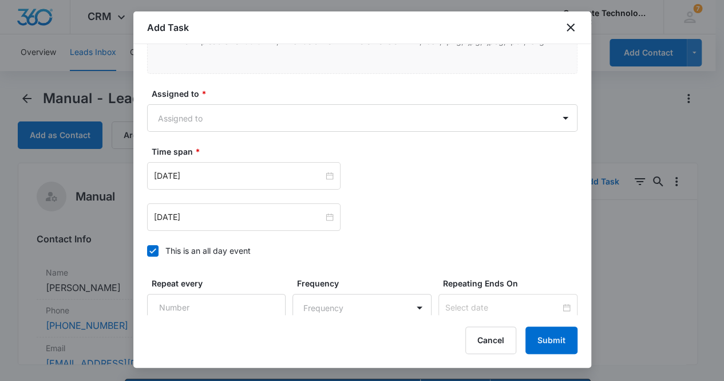
scroll to position [542, 0]
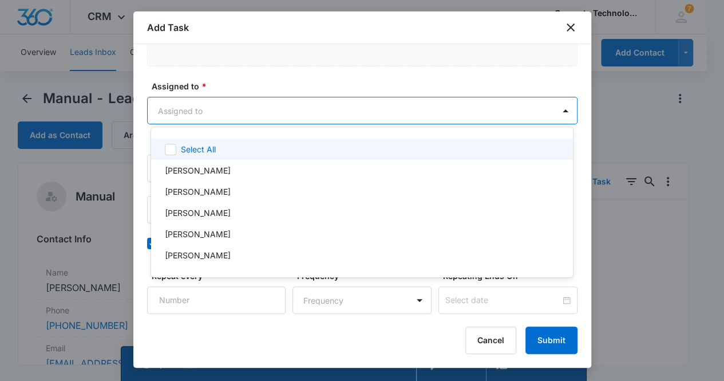
click at [340, 106] on body "CRM Apps Reputation Websites Forms CRM Email Social Content Ads Intelligence Fi…" at bounding box center [362, 190] width 724 height 381
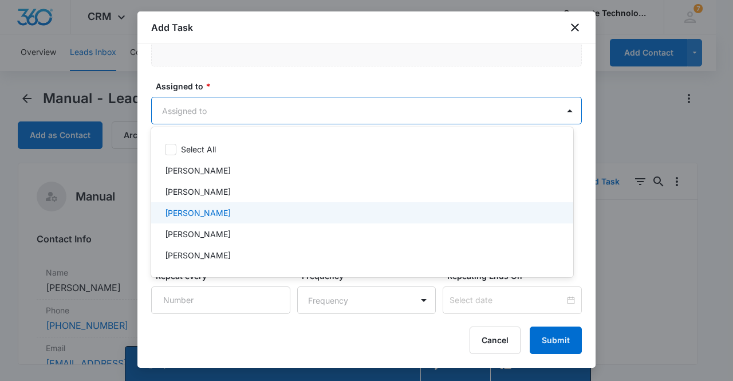
click at [314, 204] on div "[PERSON_NAME]" at bounding box center [362, 212] width 422 height 21
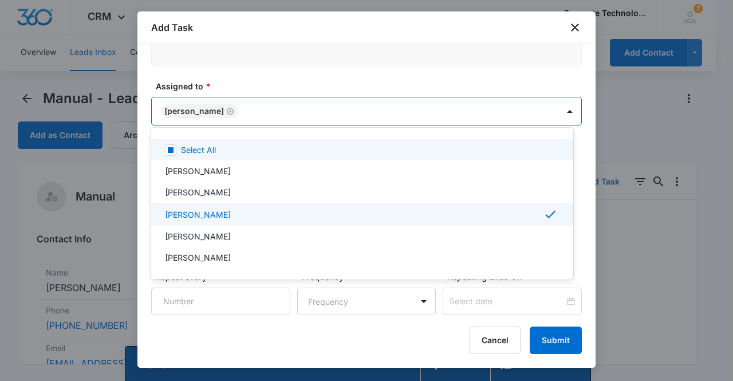
click at [206, 111] on div at bounding box center [366, 190] width 733 height 381
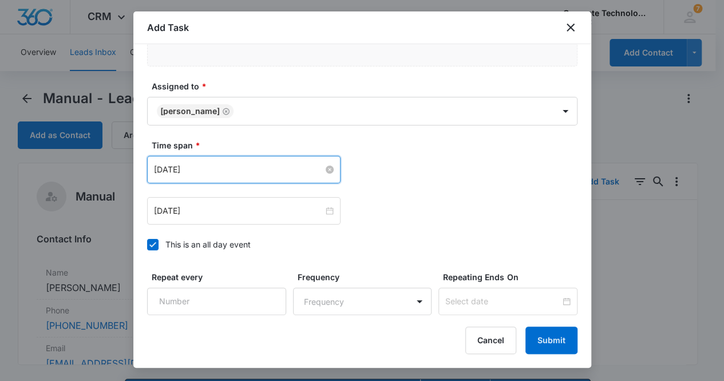
click at [229, 171] on input "Sep 12, 2025" at bounding box center [238, 169] width 169 height 13
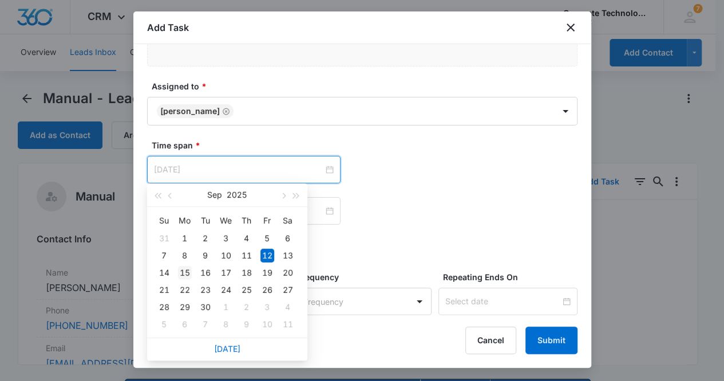
type input "Sep 15, 2025"
click at [188, 274] on div "15" at bounding box center [185, 273] width 14 height 14
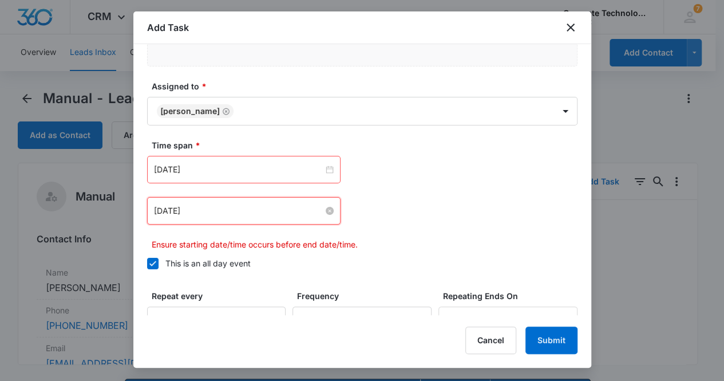
click at [214, 210] on input "Sep 12, 2025" at bounding box center [238, 210] width 169 height 13
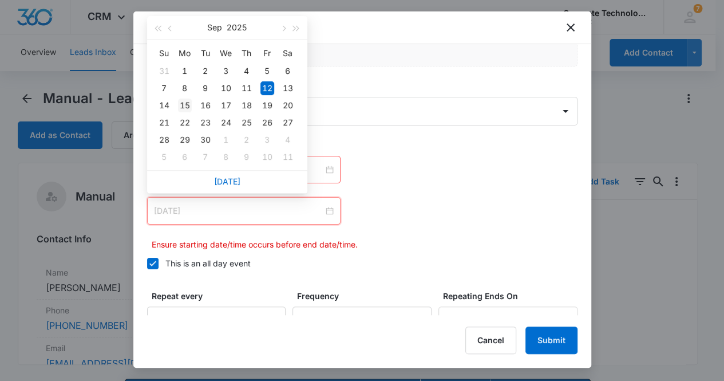
type input "Sep 15, 2025"
click at [188, 104] on div "15" at bounding box center [185, 105] width 14 height 14
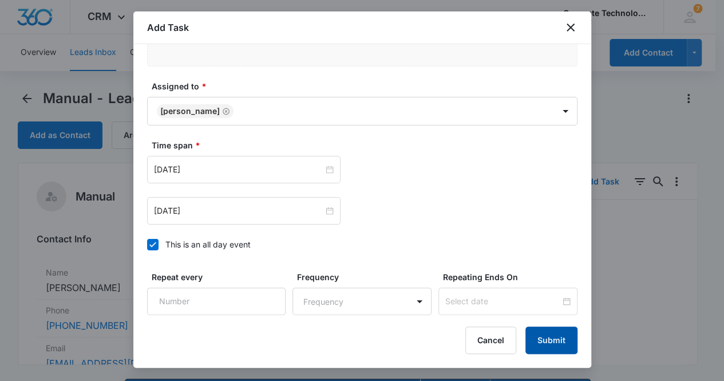
click at [553, 342] on button "Submit" at bounding box center [552, 339] width 52 height 27
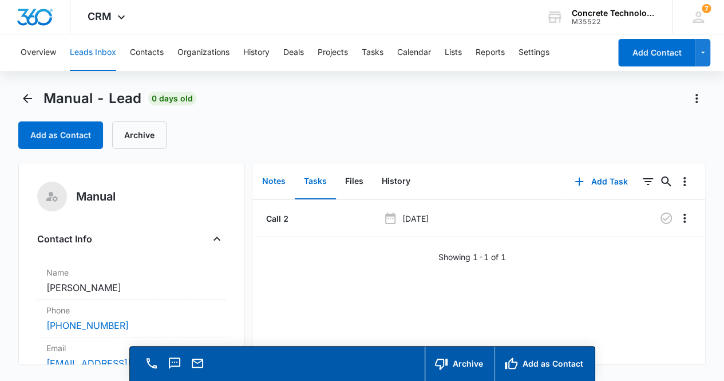
click at [273, 181] on button "Notes" at bounding box center [274, 181] width 42 height 35
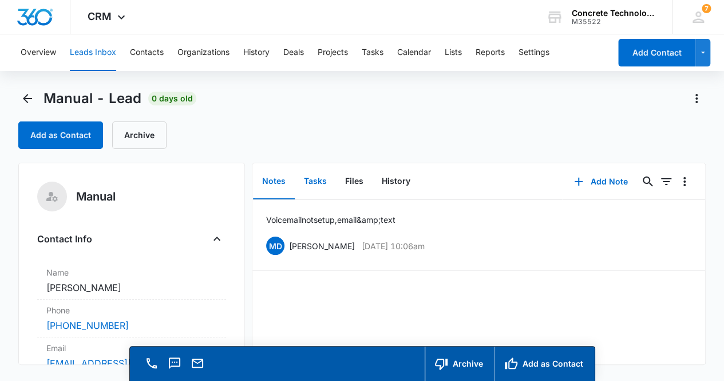
click at [317, 180] on button "Tasks" at bounding box center [315, 181] width 41 height 35
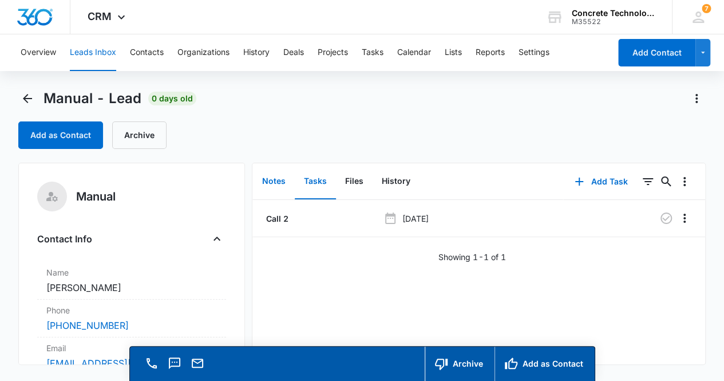
click at [274, 183] on button "Notes" at bounding box center [274, 181] width 42 height 35
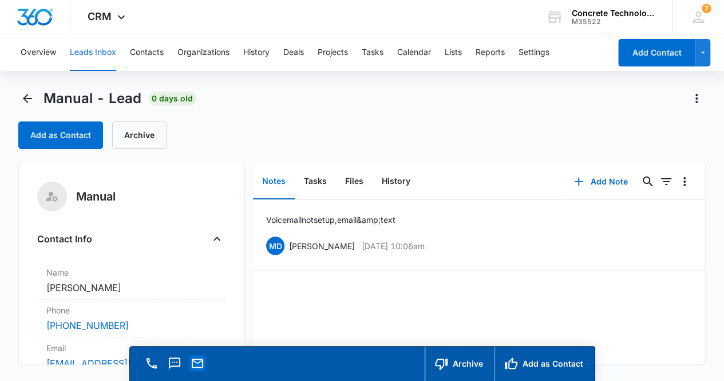
click at [196, 366] on icon "Email" at bounding box center [197, 362] width 11 height 9
click at [27, 96] on icon "Back" at bounding box center [28, 99] width 14 height 14
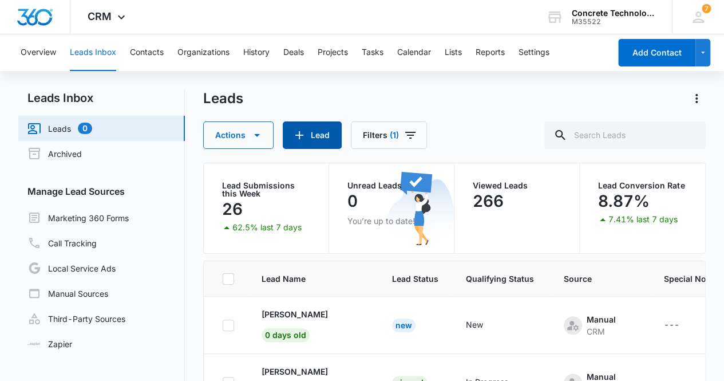
click at [326, 139] on button "Lead" at bounding box center [312, 134] width 59 height 27
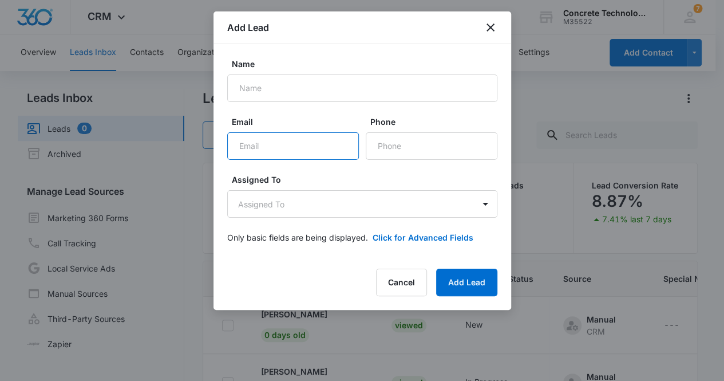
click at [262, 148] on input "Email" at bounding box center [293, 145] width 132 height 27
paste input "Osamabbs0@gmail.com"
type input "Osamabbs0@gmail.com"
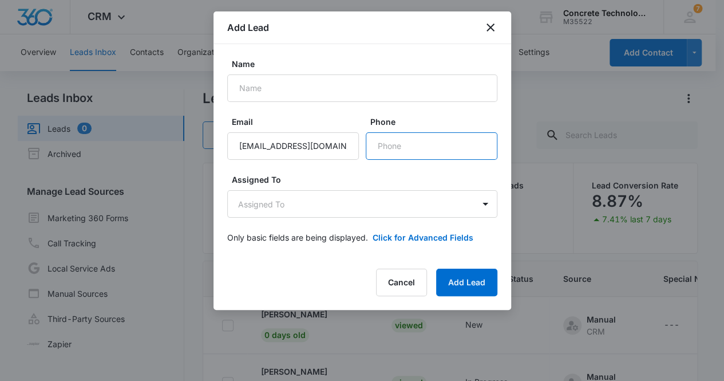
click at [410, 147] on input "Phone" at bounding box center [432, 145] width 132 height 27
paste input "(346) 386-8799"
type input "(346) 386-8799"
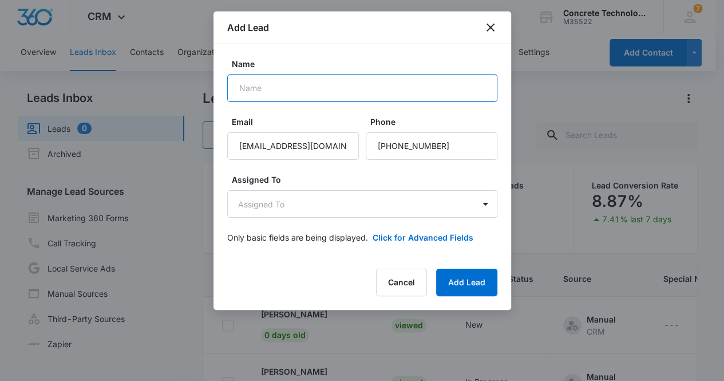
click at [286, 90] on input "Name" at bounding box center [362, 87] width 270 height 27
click at [267, 89] on input "Osamas Abbas" at bounding box center [362, 87] width 270 height 27
type input "[PERSON_NAME]"
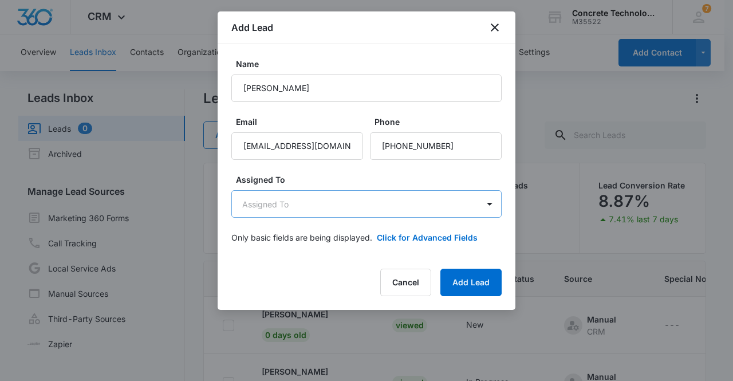
click at [286, 209] on body "CRM Apps Reputation Websites Forms CRM Email Social Content Ads Intelligence Fi…" at bounding box center [366, 239] width 733 height 478
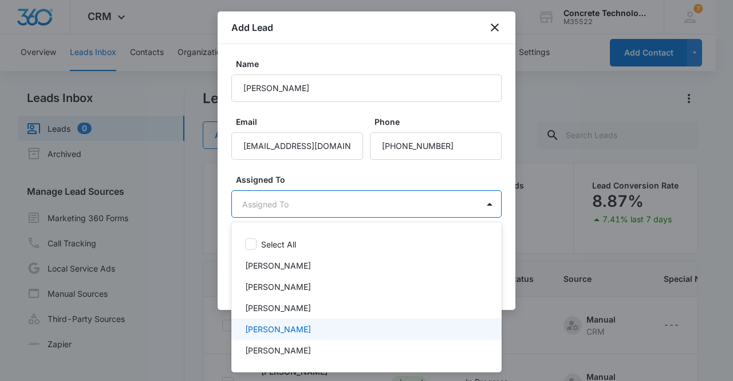
click at [297, 324] on div "[PERSON_NAME]" at bounding box center [365, 329] width 240 height 12
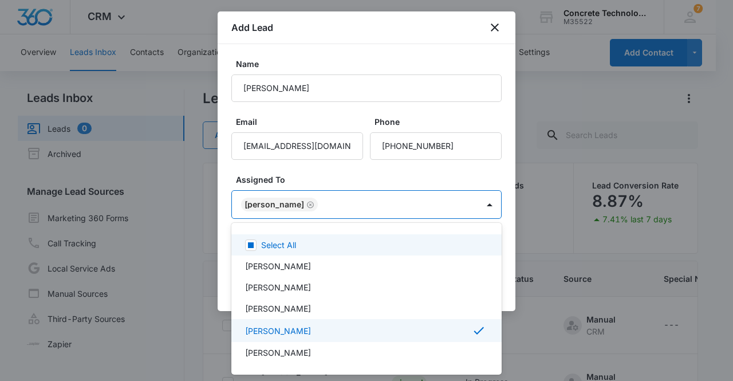
click at [268, 208] on div at bounding box center [366, 190] width 733 height 381
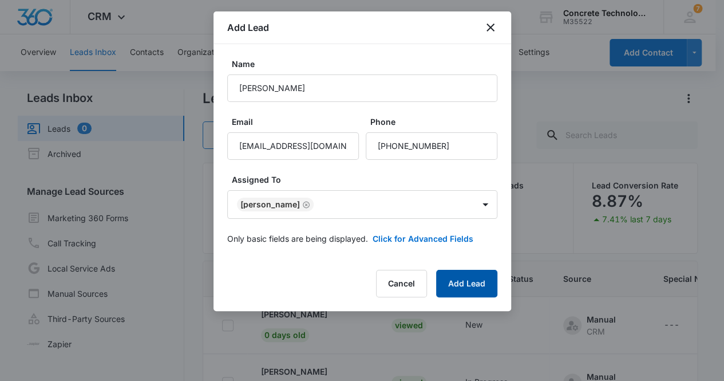
click at [445, 279] on button "Add Lead" at bounding box center [466, 283] width 61 height 27
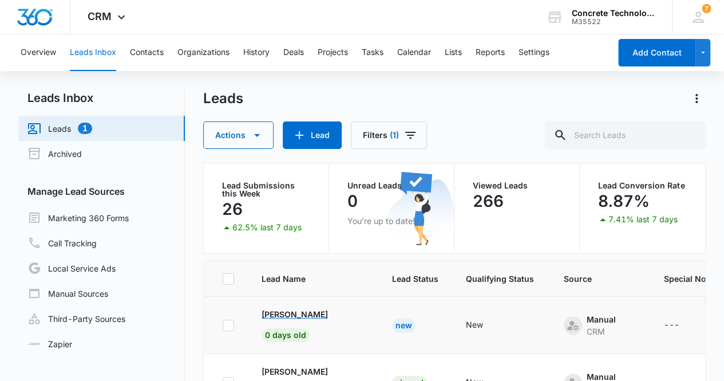
click at [300, 313] on p "[PERSON_NAME]" at bounding box center [295, 314] width 66 height 12
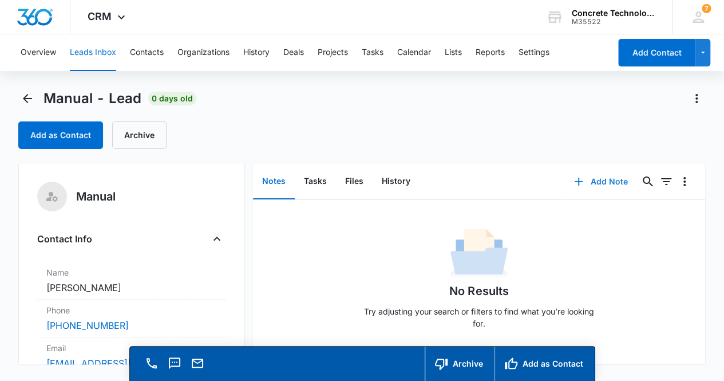
click at [602, 184] on button "Add Note" at bounding box center [601, 181] width 76 height 27
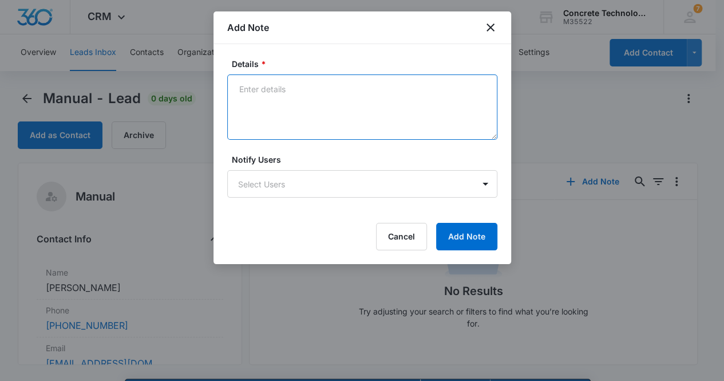
click at [303, 91] on textarea "Details *" at bounding box center [362, 106] width 270 height 65
type textarea "Voicemail, email & text"
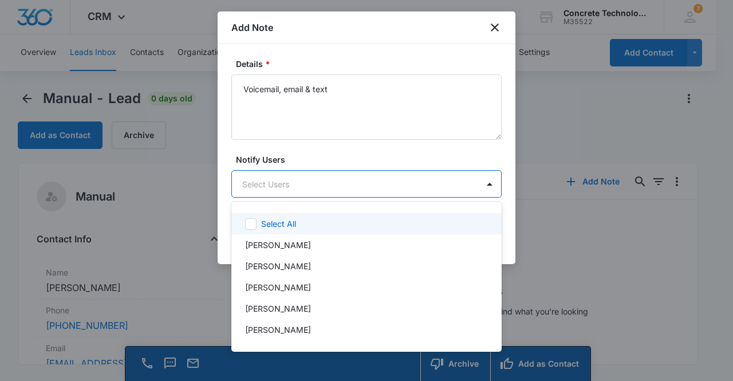
click at [324, 187] on body "CRM Apps Reputation Websites Forms CRM Email Social Content Ads Intelligence Fi…" at bounding box center [366, 190] width 733 height 381
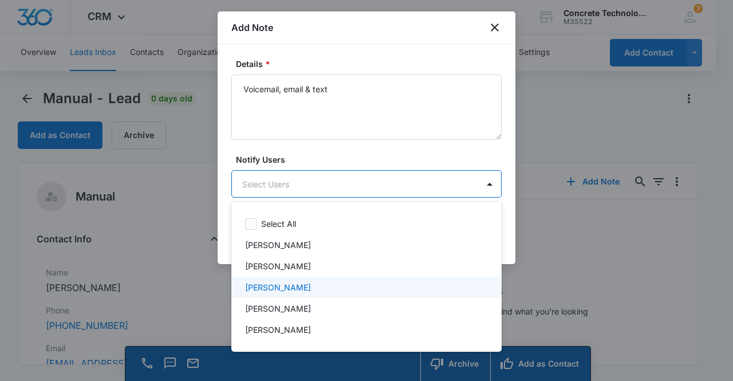
click at [290, 289] on p "[PERSON_NAME]" at bounding box center [278, 287] width 66 height 12
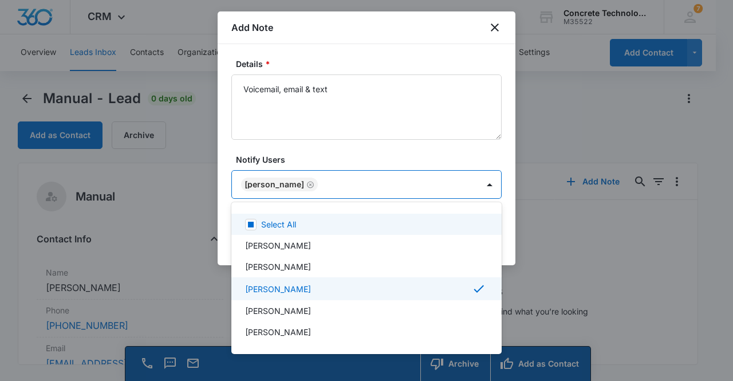
click at [275, 186] on div at bounding box center [366, 190] width 733 height 381
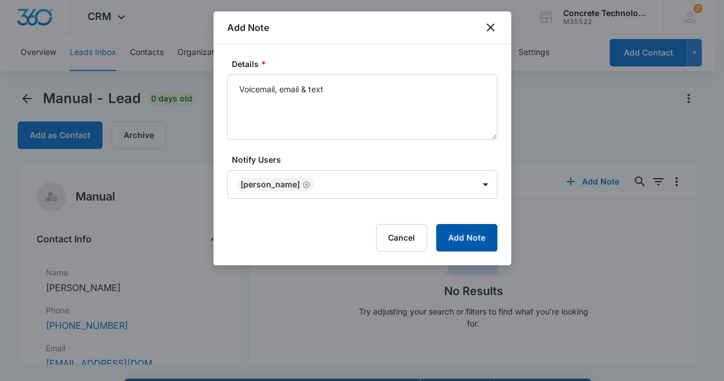
click at [460, 235] on button "Add Note" at bounding box center [466, 237] width 61 height 27
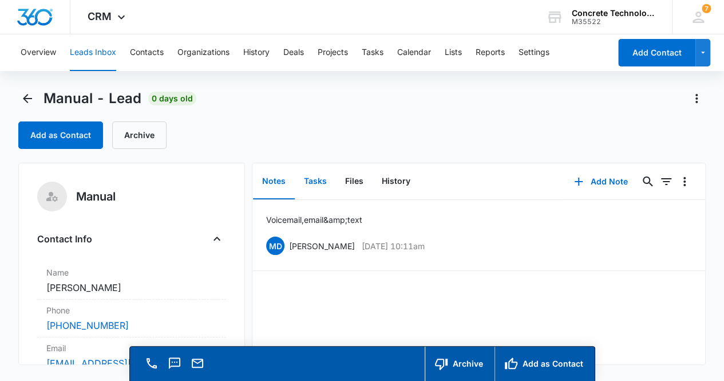
click at [318, 184] on button "Tasks" at bounding box center [315, 181] width 41 height 35
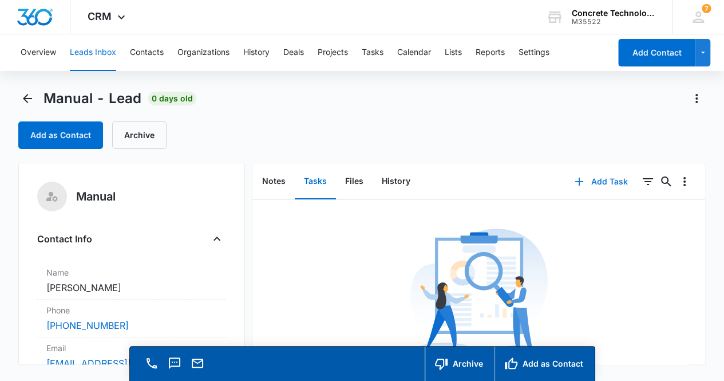
click at [599, 183] on button "Add Task" at bounding box center [601, 181] width 76 height 27
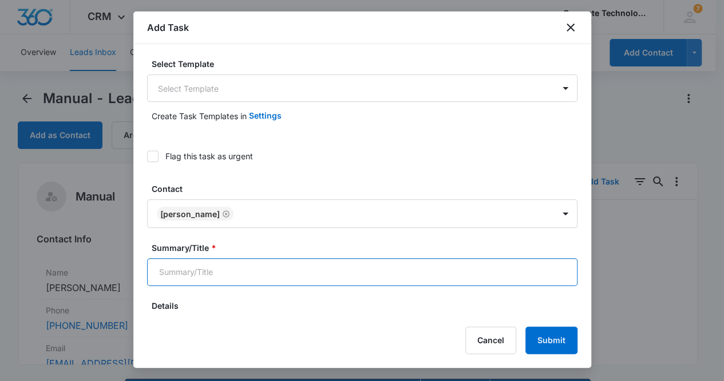
click at [224, 274] on input "Summary/Title *" at bounding box center [362, 271] width 431 height 27
type input "Call 2"
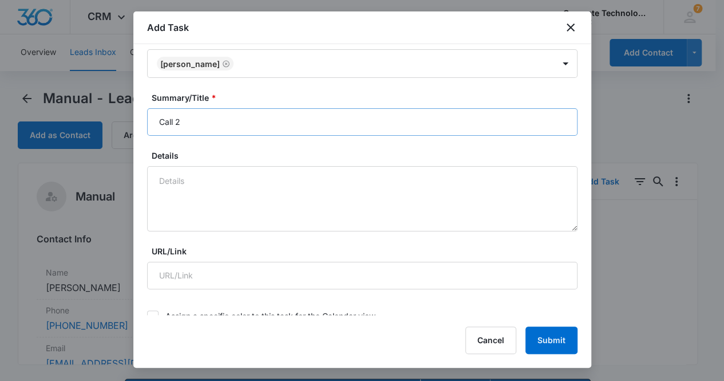
scroll to position [378, 0]
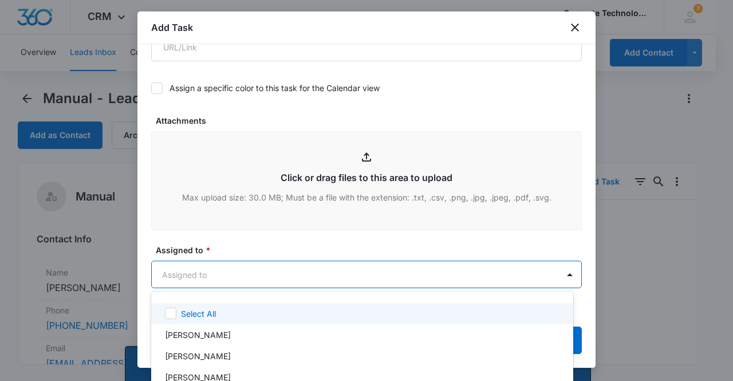
click at [208, 274] on body "CRM Apps Reputation Websites Forms CRM Email Social Content Ads Intelligence Fi…" at bounding box center [366, 190] width 733 height 381
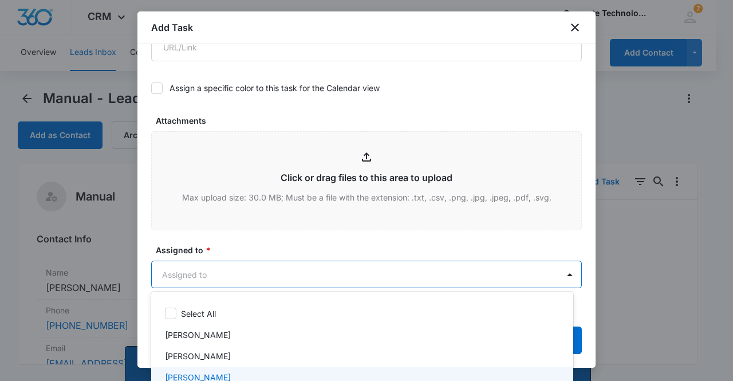
click at [212, 375] on p "[PERSON_NAME]" at bounding box center [198, 377] width 66 height 12
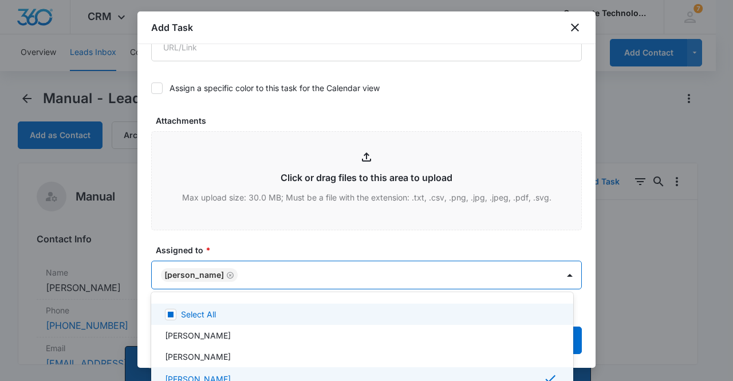
click at [196, 275] on div at bounding box center [366, 190] width 733 height 381
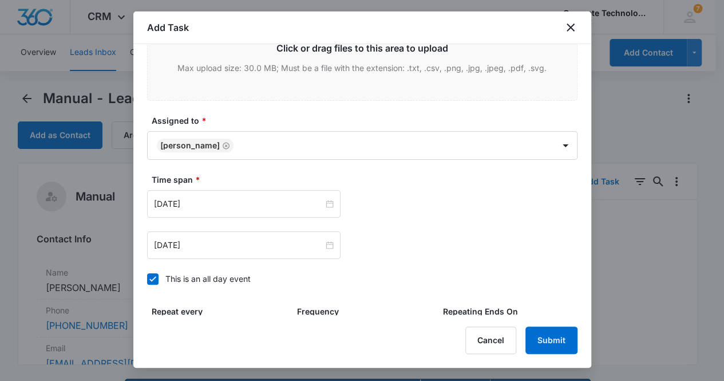
scroll to position [584, 0]
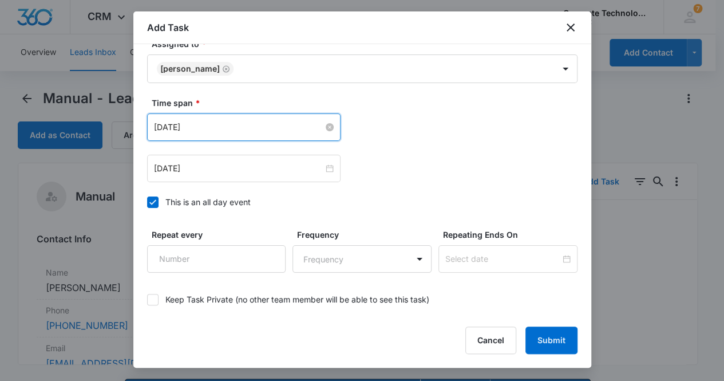
click at [212, 125] on input "Sep 12, 2025" at bounding box center [238, 127] width 169 height 13
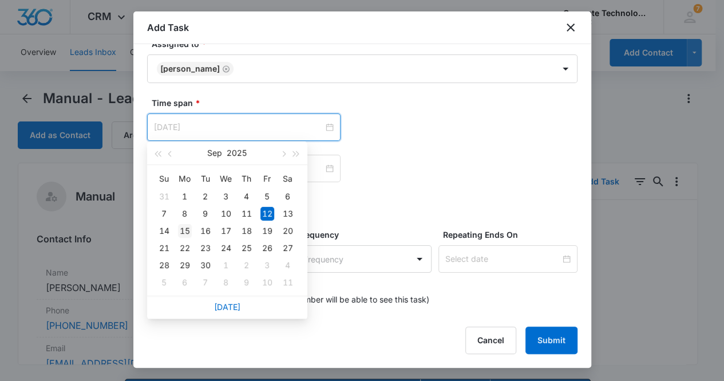
type input "Sep 15, 2025"
click at [186, 231] on div "15" at bounding box center [185, 231] width 14 height 14
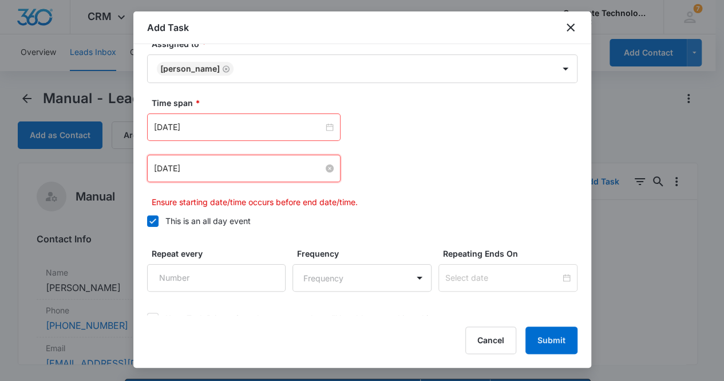
click at [196, 167] on input "Sep 12, 2025" at bounding box center [238, 168] width 169 height 13
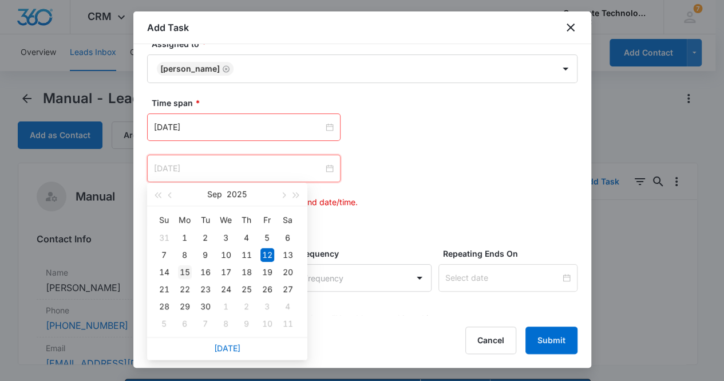
type input "Sep 15, 2025"
click at [187, 271] on div "15" at bounding box center [185, 272] width 14 height 14
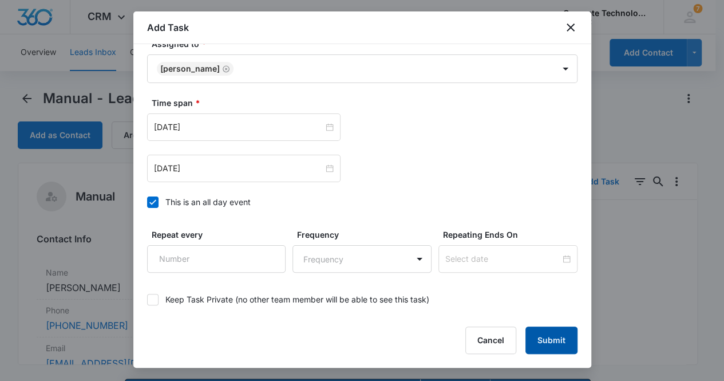
click at [555, 344] on button "Submit" at bounding box center [552, 339] width 52 height 27
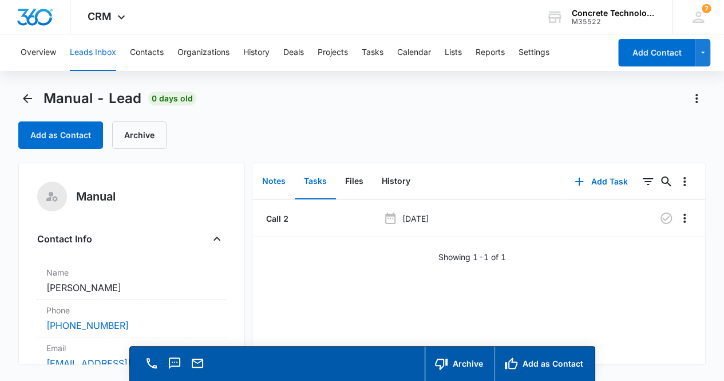
click at [273, 182] on button "Notes" at bounding box center [274, 181] width 42 height 35
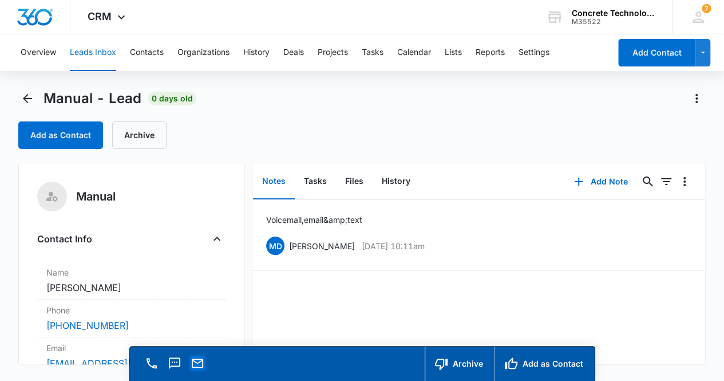
click at [202, 365] on icon "Email" at bounding box center [197, 362] width 11 height 9
click at [30, 97] on icon "Back" at bounding box center [28, 99] width 14 height 14
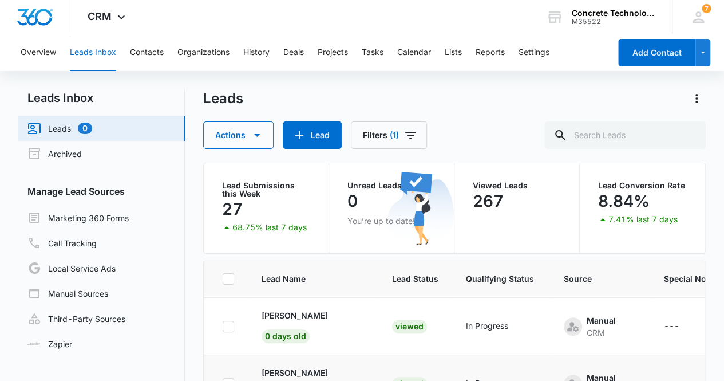
scroll to position [174, 0]
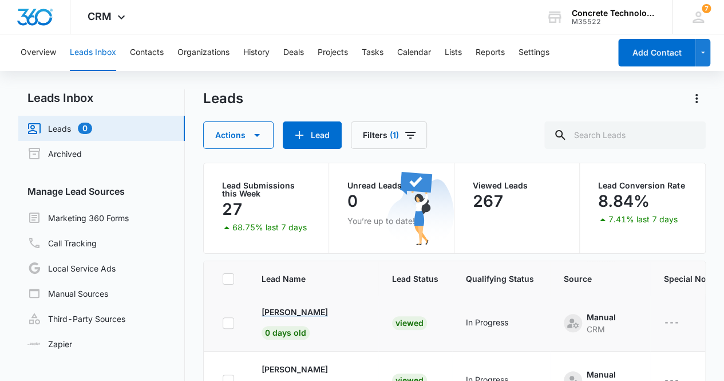
click at [302, 306] on p "[PERSON_NAME]" at bounding box center [295, 312] width 66 height 12
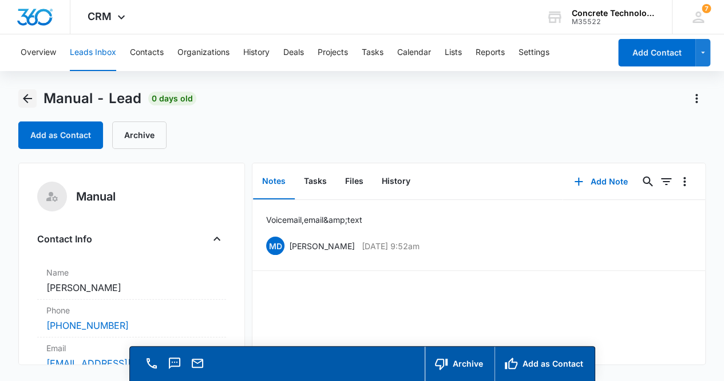
click at [29, 98] on icon "Back" at bounding box center [27, 98] width 9 height 9
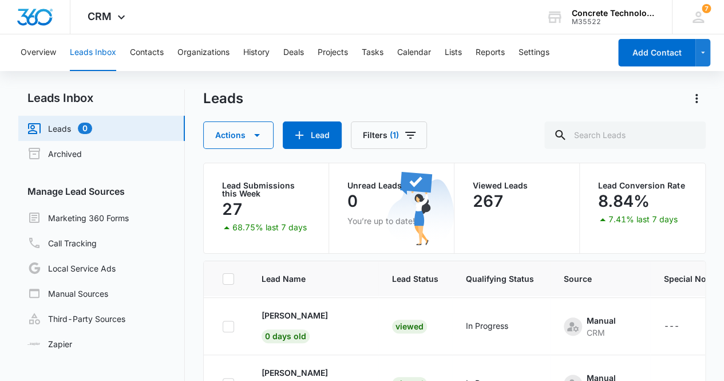
scroll to position [105, 0]
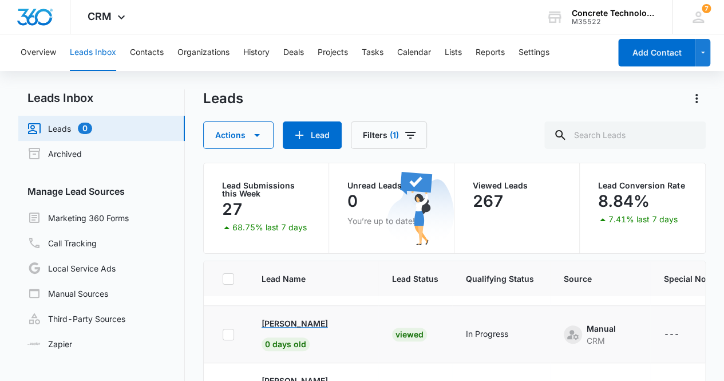
click at [303, 319] on p "[PERSON_NAME]" at bounding box center [295, 323] width 66 height 12
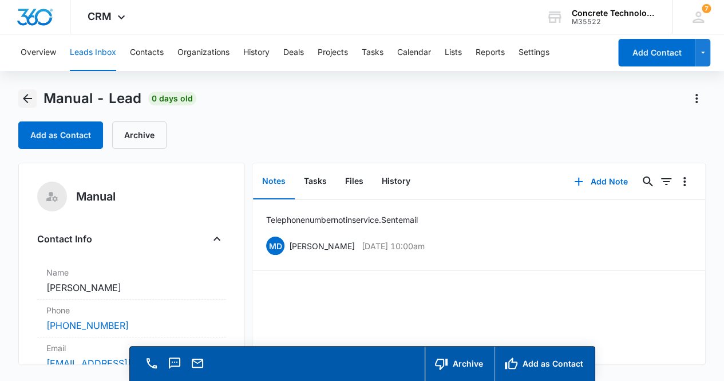
click at [23, 98] on icon "Back" at bounding box center [27, 98] width 9 height 9
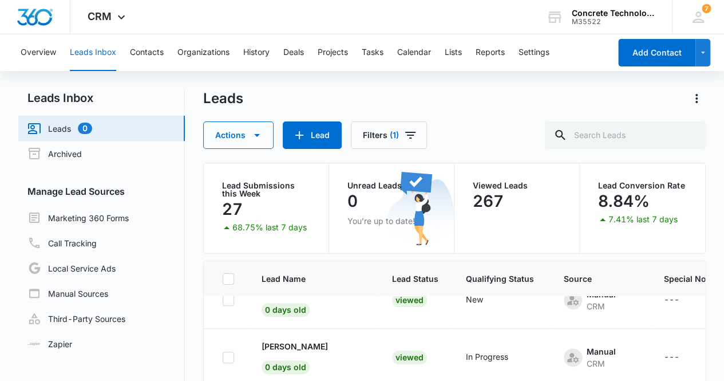
scroll to position [60, 0]
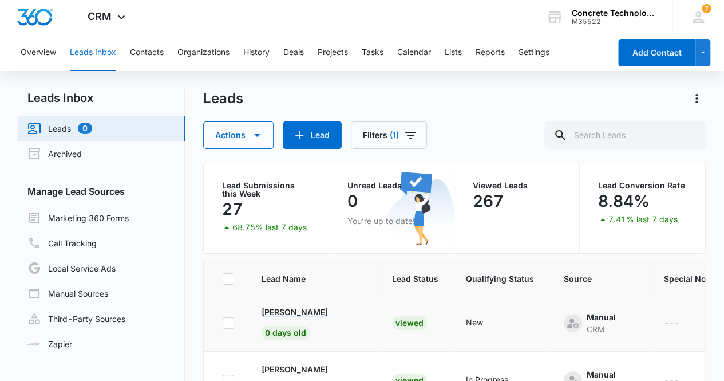
click at [299, 309] on p "[PERSON_NAME]" at bounding box center [295, 312] width 66 height 12
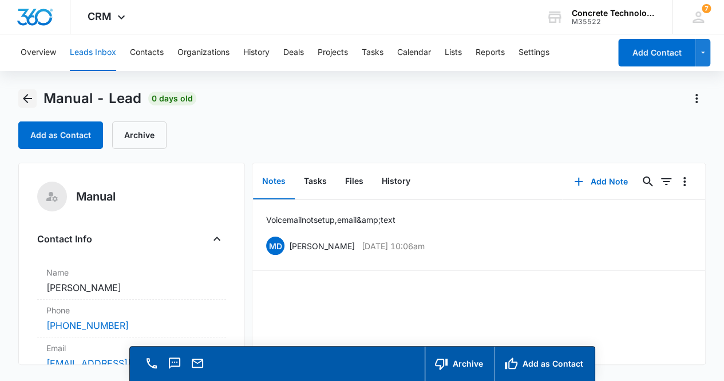
click at [27, 98] on icon "Back" at bounding box center [27, 98] width 9 height 9
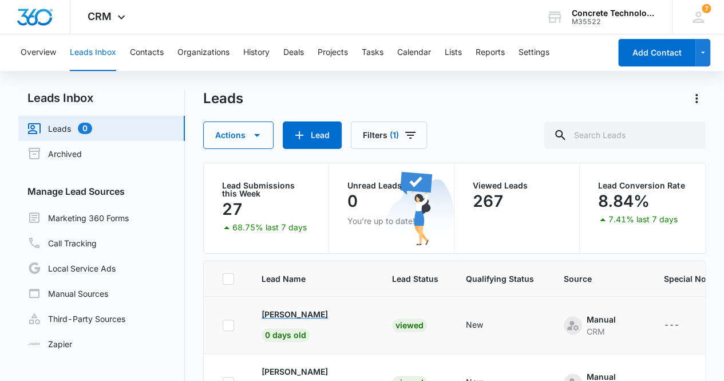
click at [284, 309] on p "[PERSON_NAME]" at bounding box center [295, 314] width 66 height 12
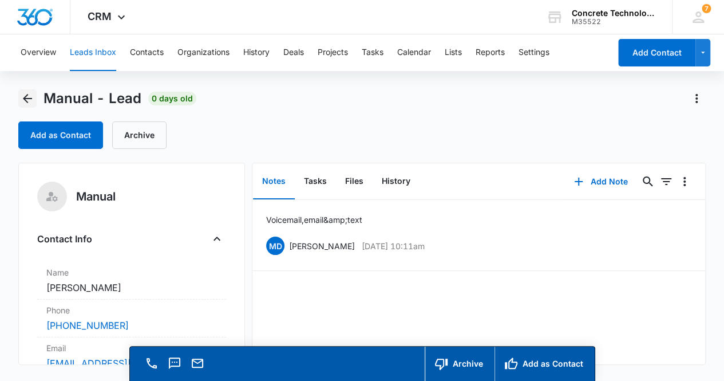
click at [21, 93] on icon "Back" at bounding box center [28, 99] width 14 height 14
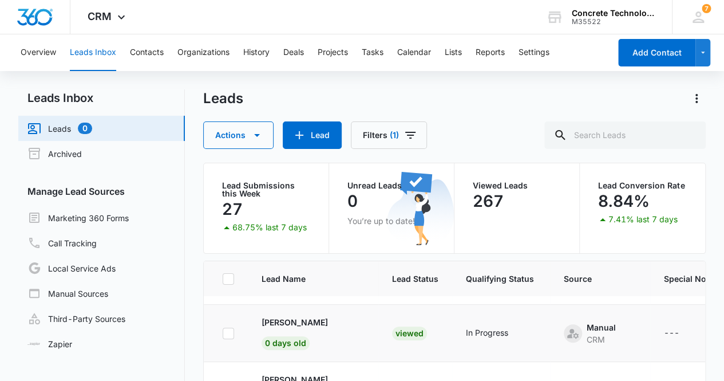
scroll to position [107, 0]
click at [274, 320] on p "[PERSON_NAME]" at bounding box center [295, 321] width 66 height 12
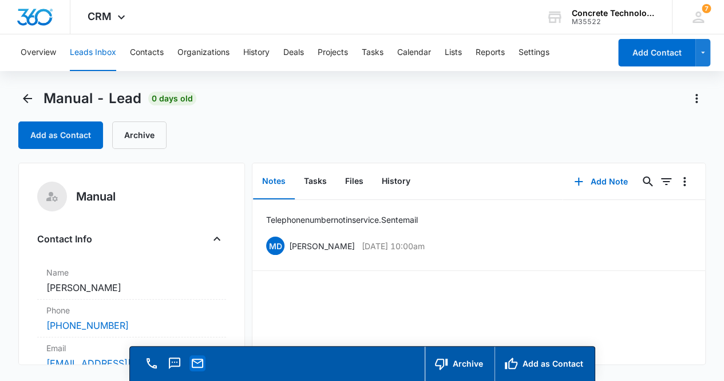
click at [203, 362] on icon "Email" at bounding box center [198, 363] width 14 height 14
click at [680, 246] on button "Edit" at bounding box center [686, 246] width 12 height 22
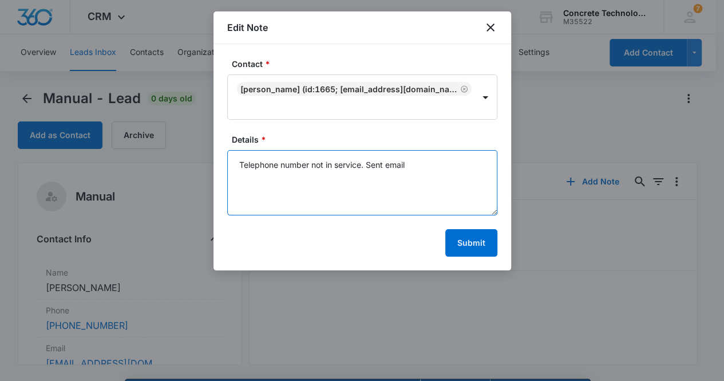
click at [434, 170] on textarea "Telephone number not in service. Sent email" at bounding box center [362, 182] width 270 height 65
type textarea "Telephone number not in service. Email undeliverable"
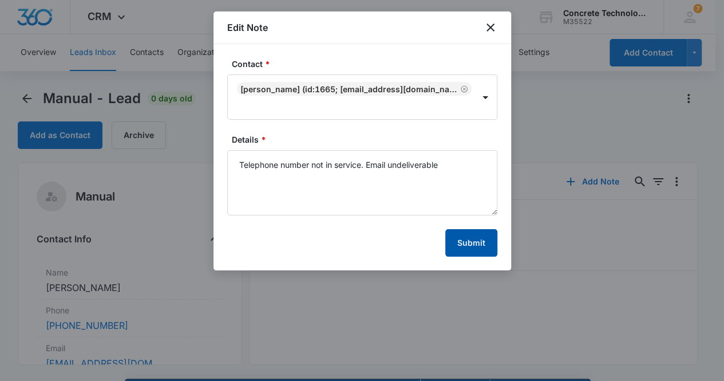
click at [480, 242] on button "Submit" at bounding box center [471, 242] width 52 height 27
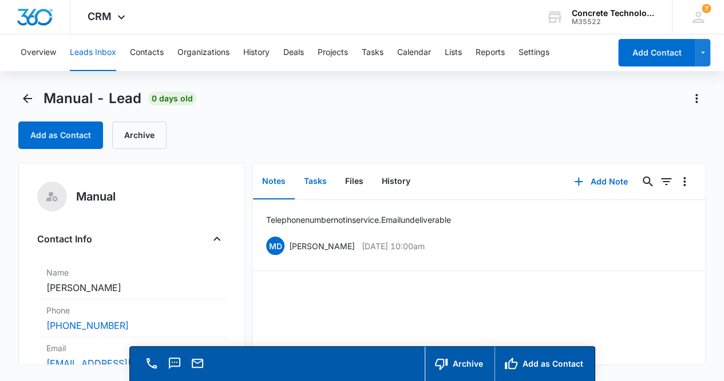
click at [323, 183] on button "Tasks" at bounding box center [315, 181] width 41 height 35
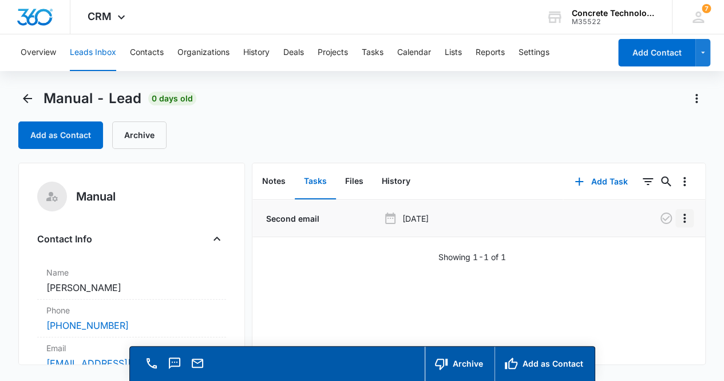
click at [678, 218] on icon "Overflow Menu" at bounding box center [685, 218] width 14 height 14
click at [650, 269] on div "Delete" at bounding box center [645, 267] width 24 height 8
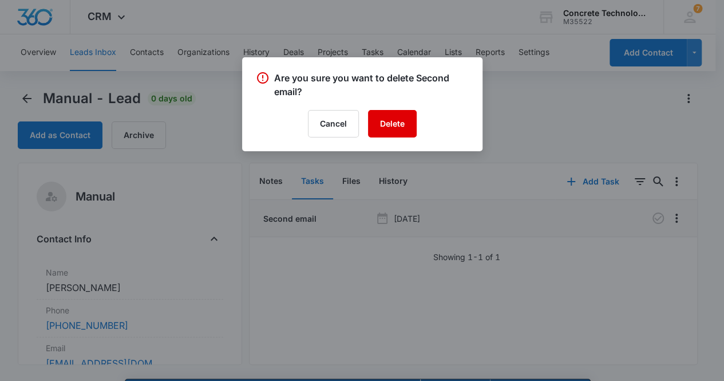
click at [392, 125] on button "Delete" at bounding box center [392, 123] width 49 height 27
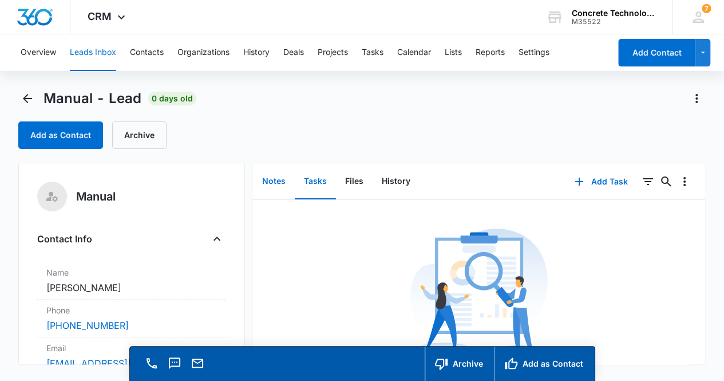
click at [275, 180] on button "Notes" at bounding box center [274, 181] width 42 height 35
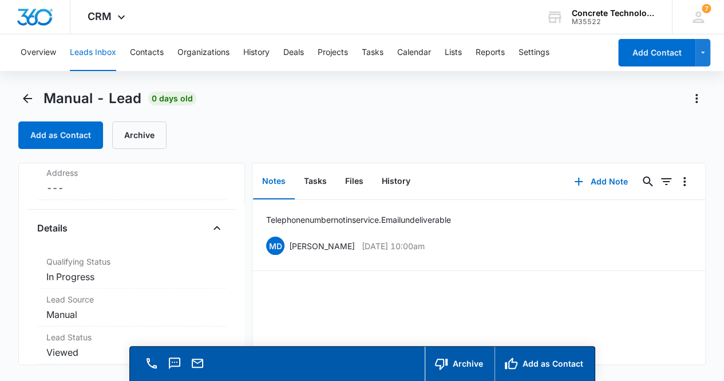
scroll to position [258, 0]
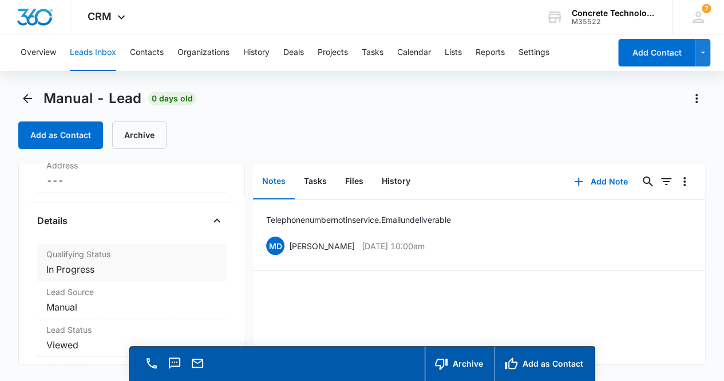
click at [131, 267] on dd "Cancel Save Changes In Progress" at bounding box center [131, 269] width 171 height 14
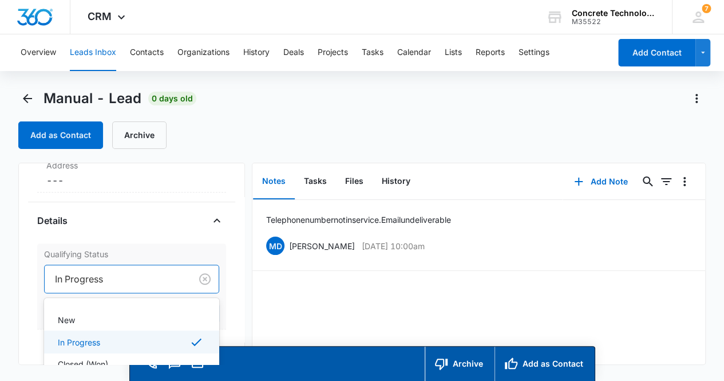
scroll to position [29, 0]
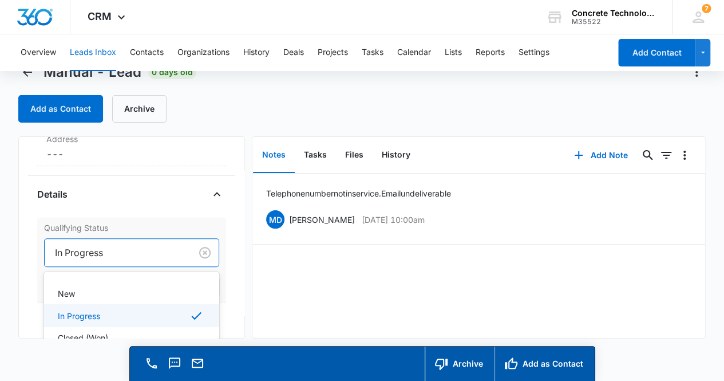
click at [135, 267] on div "4 results available. Use Up and Down to choose options, press Enter to select t…" at bounding box center [132, 252] width 176 height 29
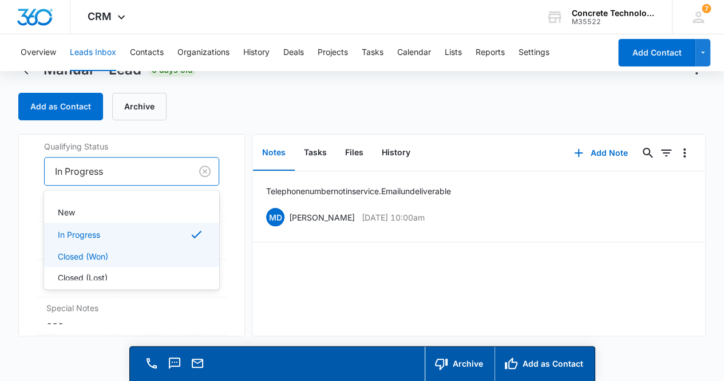
scroll to position [349, 0]
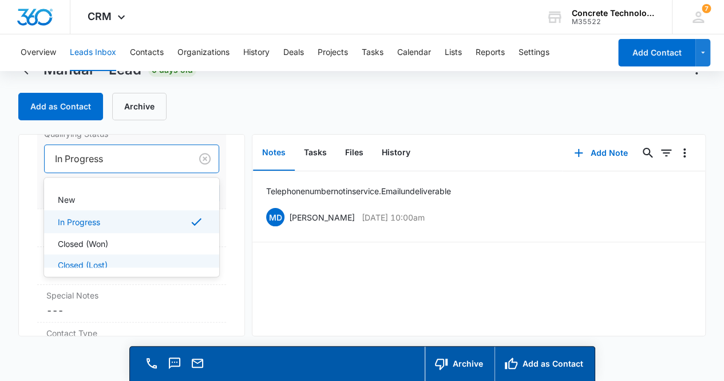
click at [133, 261] on div "Closed (Lost)" at bounding box center [131, 265] width 146 height 12
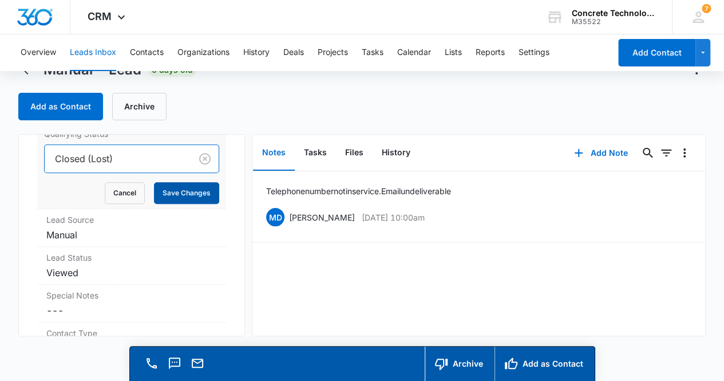
click at [181, 188] on button "Save Changes" at bounding box center [186, 193] width 65 height 22
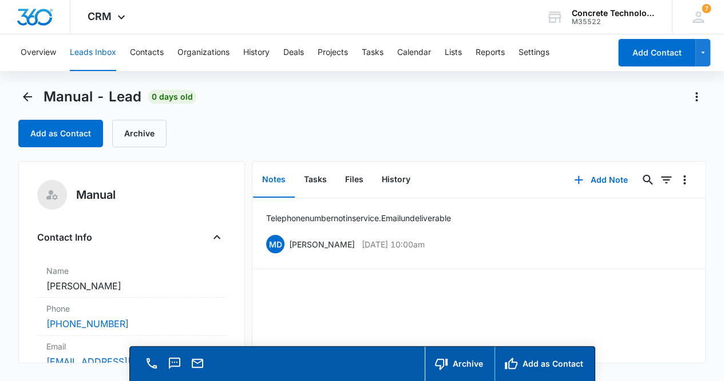
scroll to position [0, 0]
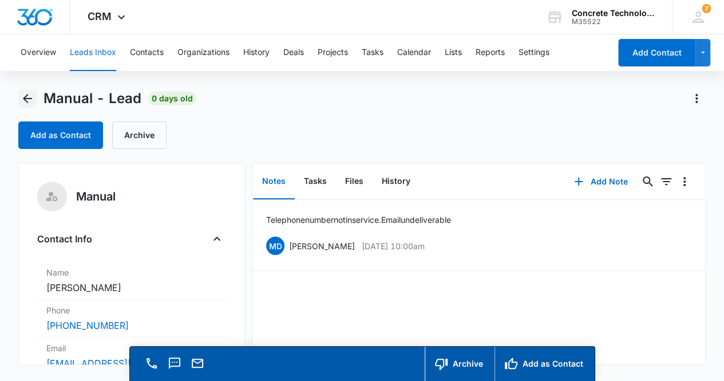
click at [23, 97] on icon "Back" at bounding box center [28, 99] width 14 height 14
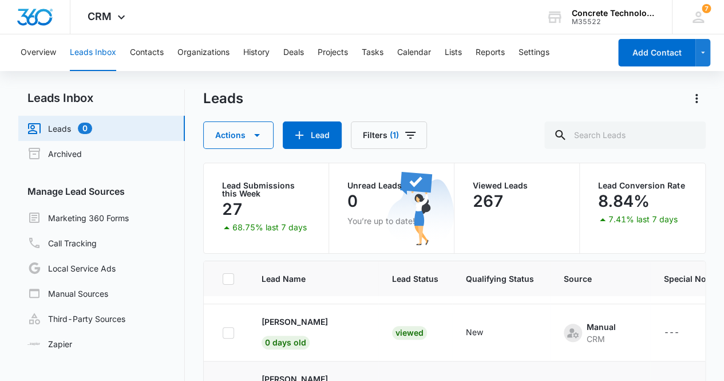
scroll to position [45, 0]
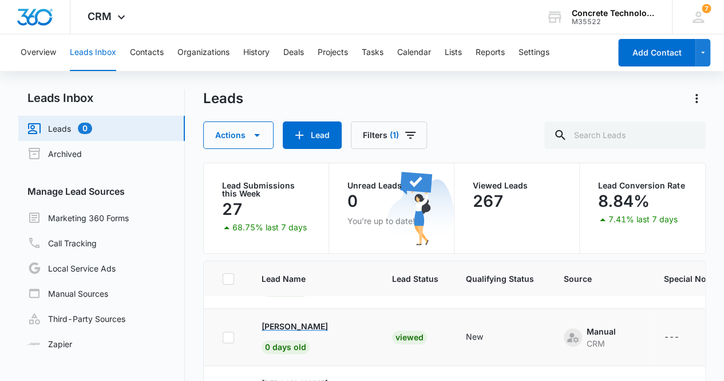
click at [299, 329] on p "[PERSON_NAME]" at bounding box center [295, 326] width 66 height 12
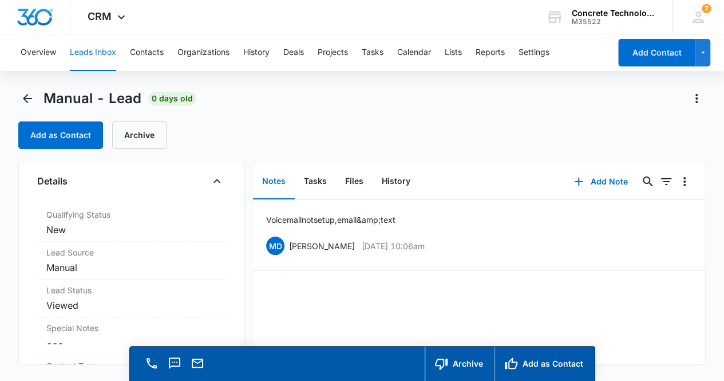
scroll to position [301, 0]
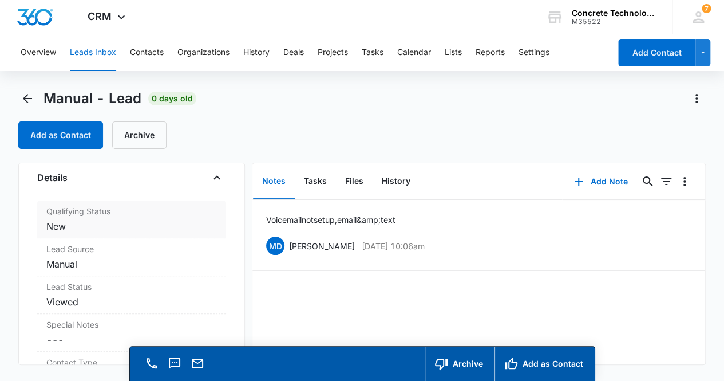
click at [152, 223] on dd "Cancel Save Changes New" at bounding box center [131, 226] width 171 height 14
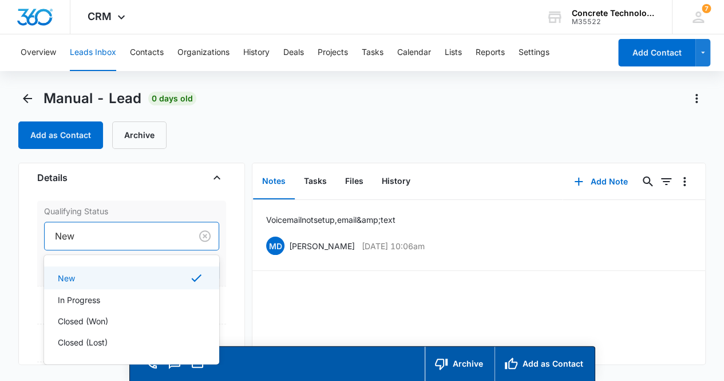
click at [141, 239] on div at bounding box center [116, 236] width 122 height 16
click at [135, 298] on div "In Progress" at bounding box center [131, 300] width 146 height 12
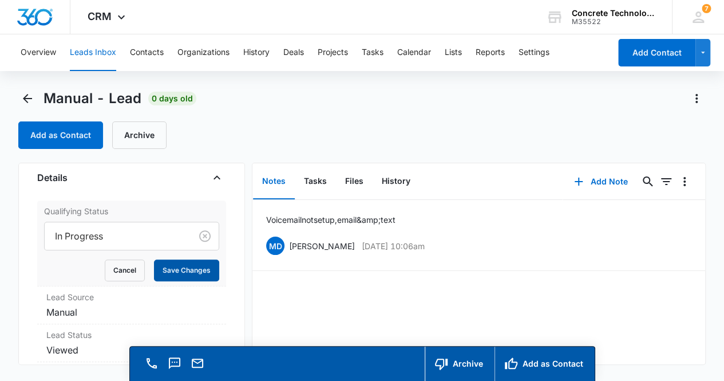
click at [186, 270] on button "Save Changes" at bounding box center [186, 270] width 65 height 22
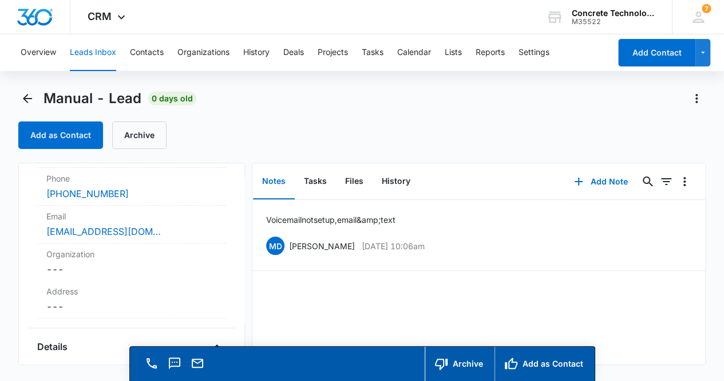
scroll to position [0, 0]
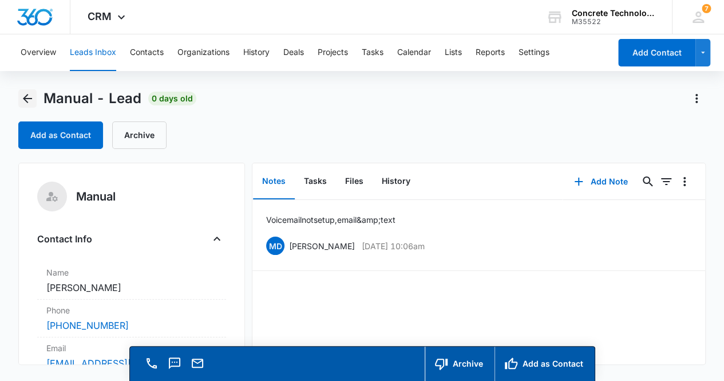
click at [26, 97] on icon "Back" at bounding box center [28, 99] width 14 height 14
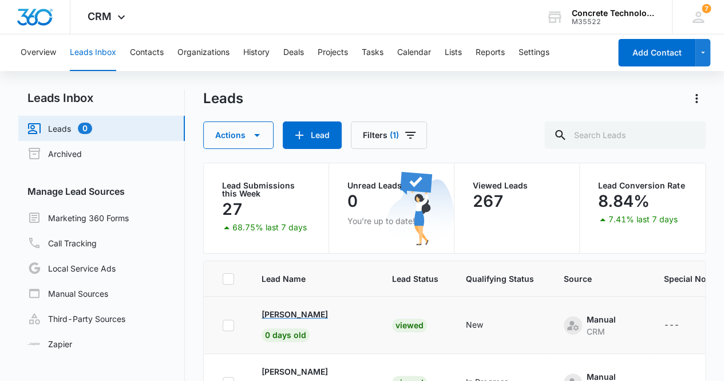
click at [292, 315] on p "[PERSON_NAME]" at bounding box center [295, 314] width 66 height 12
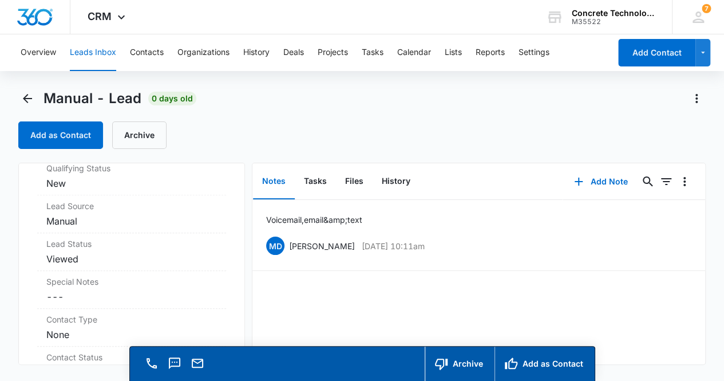
scroll to position [313, 0]
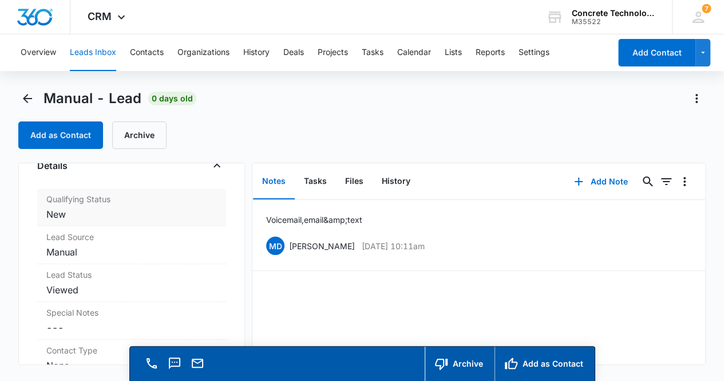
click at [141, 212] on dd "Cancel Save Changes New" at bounding box center [131, 214] width 171 height 14
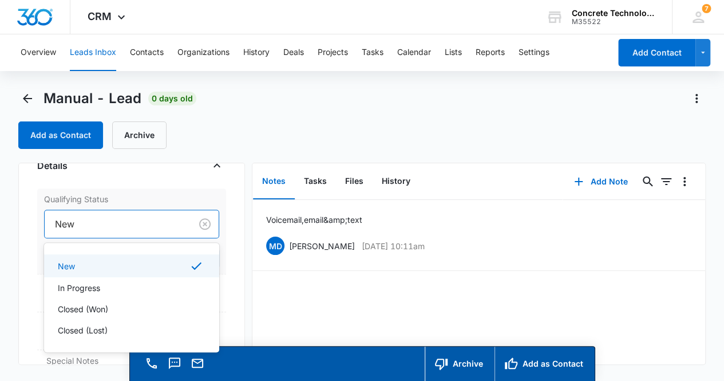
click at [125, 225] on div at bounding box center [116, 224] width 122 height 16
click at [110, 284] on div "In Progress" at bounding box center [131, 288] width 146 height 12
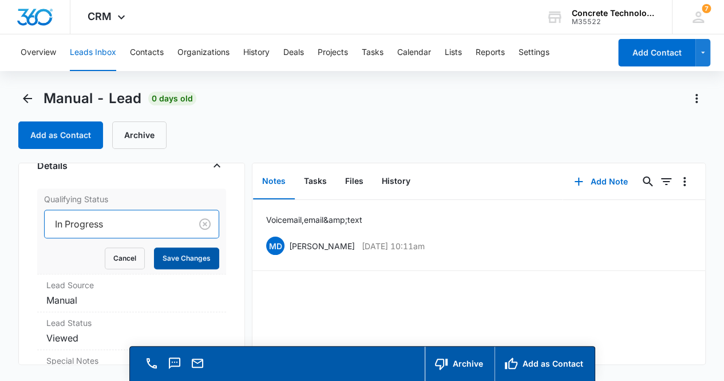
click at [177, 252] on button "Save Changes" at bounding box center [186, 258] width 65 height 22
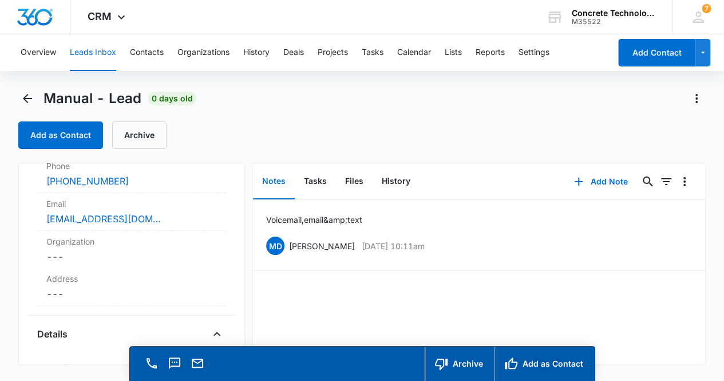
scroll to position [0, 0]
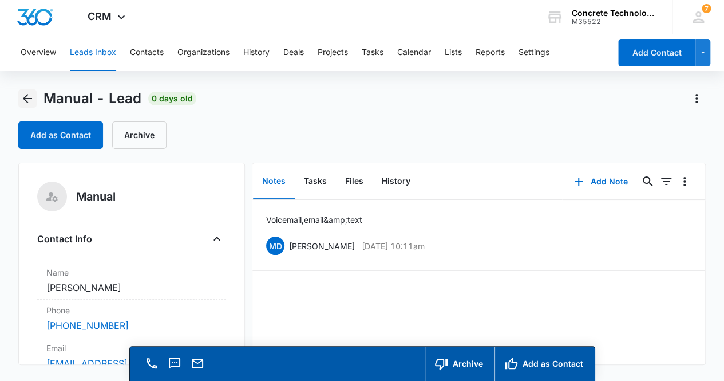
click at [27, 100] on icon "Back" at bounding box center [28, 99] width 14 height 14
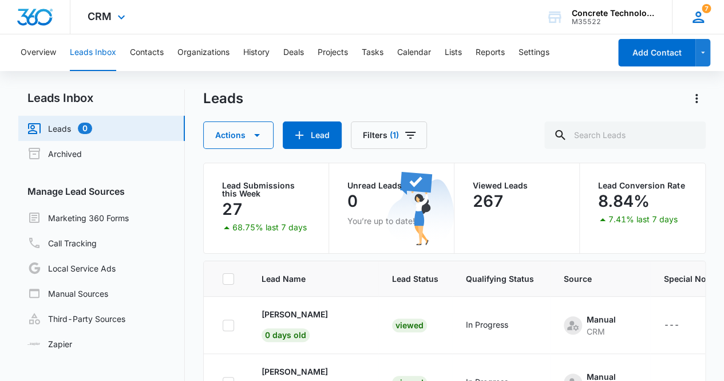
click at [696, 20] on icon at bounding box center [698, 17] width 17 height 17
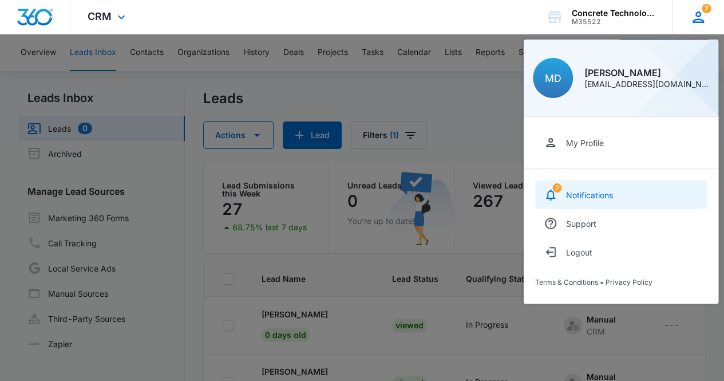
click at [646, 194] on link "7 Notifications" at bounding box center [621, 194] width 172 height 29
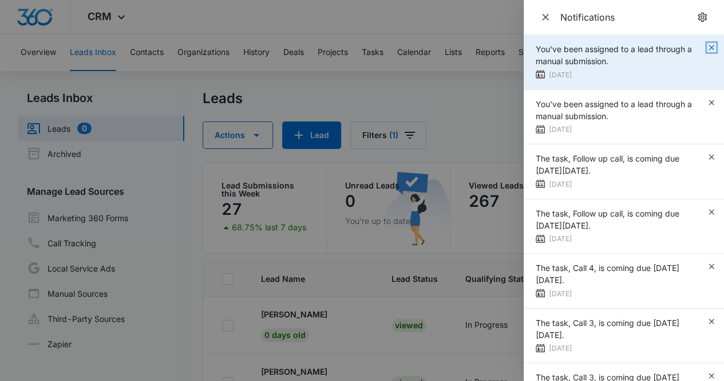
click at [707, 46] on icon "button" at bounding box center [711, 47] width 9 height 9
click at [709, 47] on icon "button" at bounding box center [711, 47] width 9 height 9
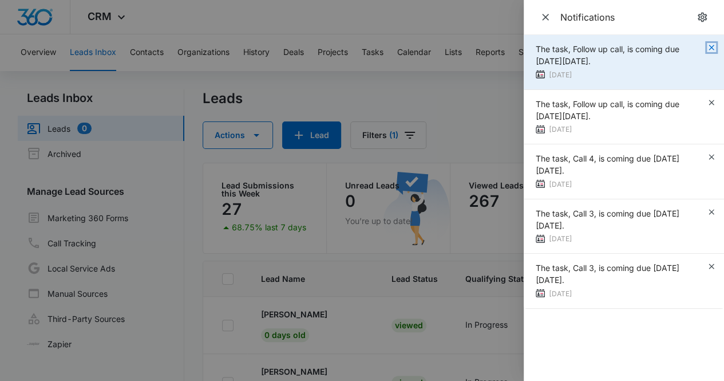
click at [713, 47] on icon "button" at bounding box center [711, 47] width 9 height 9
click at [715, 48] on icon "button" at bounding box center [711, 47] width 9 height 9
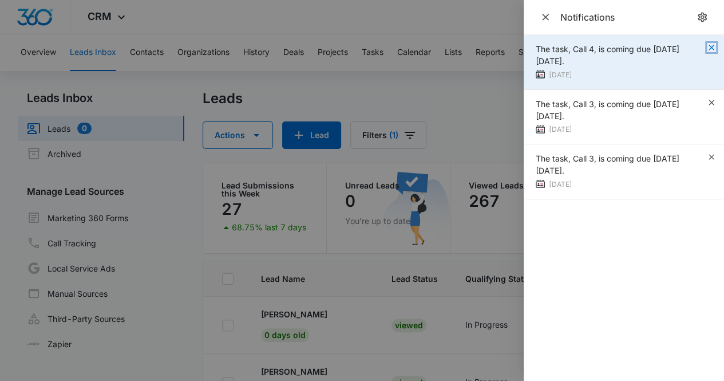
click at [712, 51] on icon "button" at bounding box center [711, 47] width 9 height 9
click at [711, 45] on icon "button" at bounding box center [711, 47] width 9 height 9
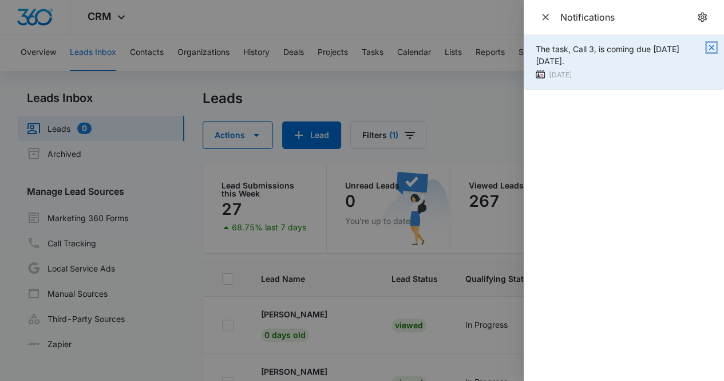
click at [711, 49] on icon "button" at bounding box center [711, 47] width 9 height 9
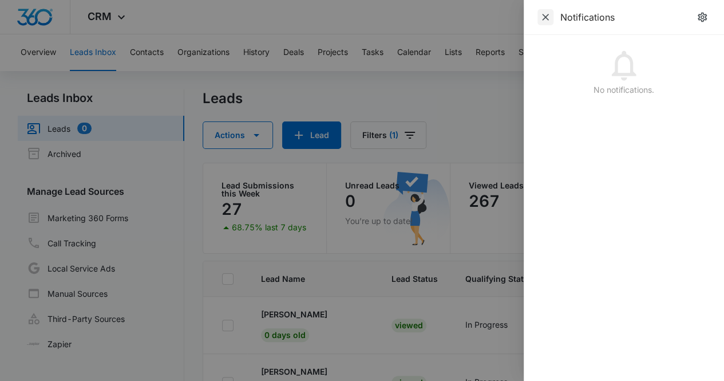
click at [547, 16] on icon "Close" at bounding box center [545, 17] width 7 height 7
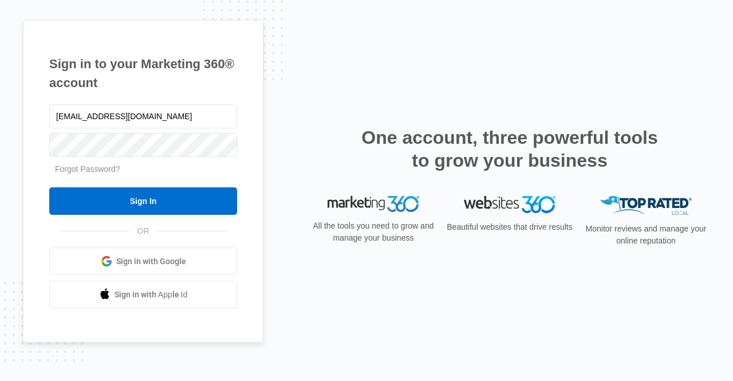
type input "[EMAIL_ADDRESS][DOMAIN_NAME]"
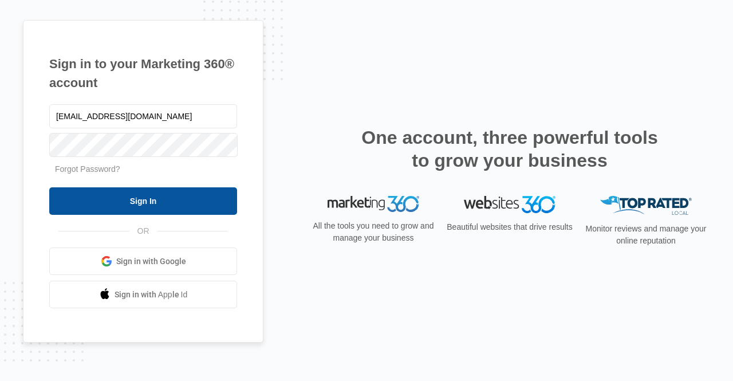
click at [102, 208] on input "Sign In" at bounding box center [143, 200] width 188 height 27
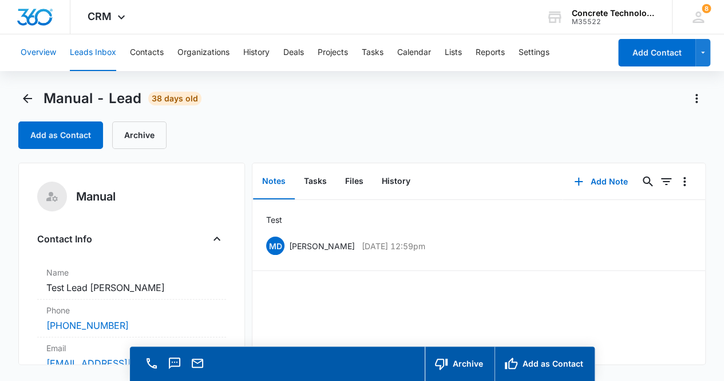
click at [40, 52] on button "Overview" at bounding box center [38, 52] width 35 height 37
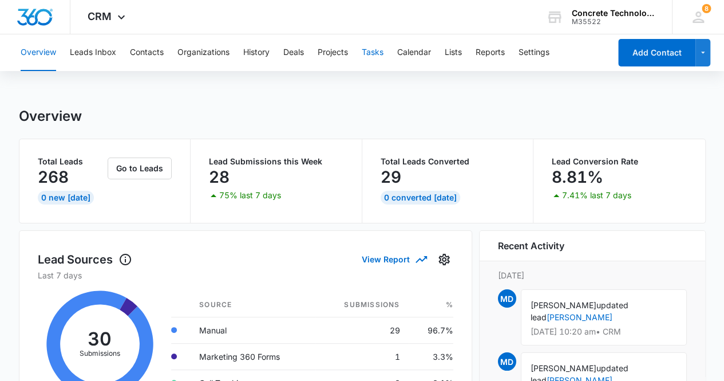
click at [378, 52] on button "Tasks" at bounding box center [373, 52] width 22 height 37
